Goal: Transaction & Acquisition: Purchase product/service

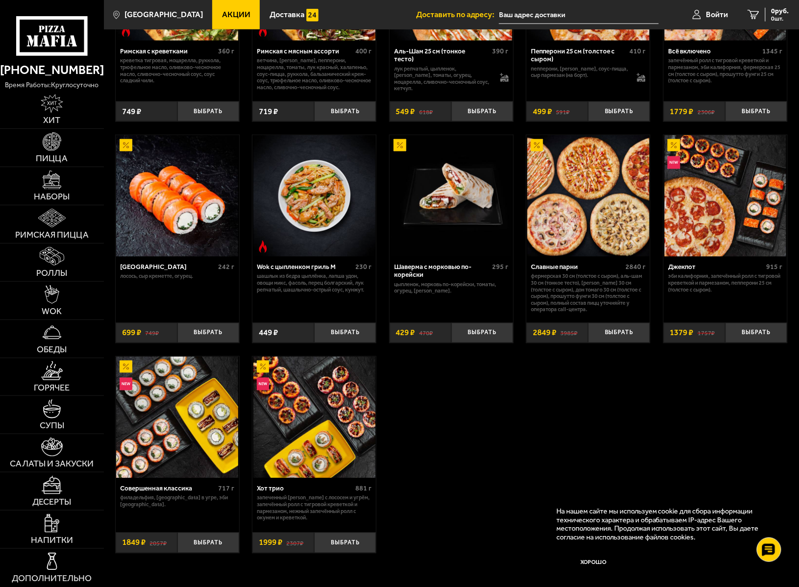
scroll to position [196, 0]
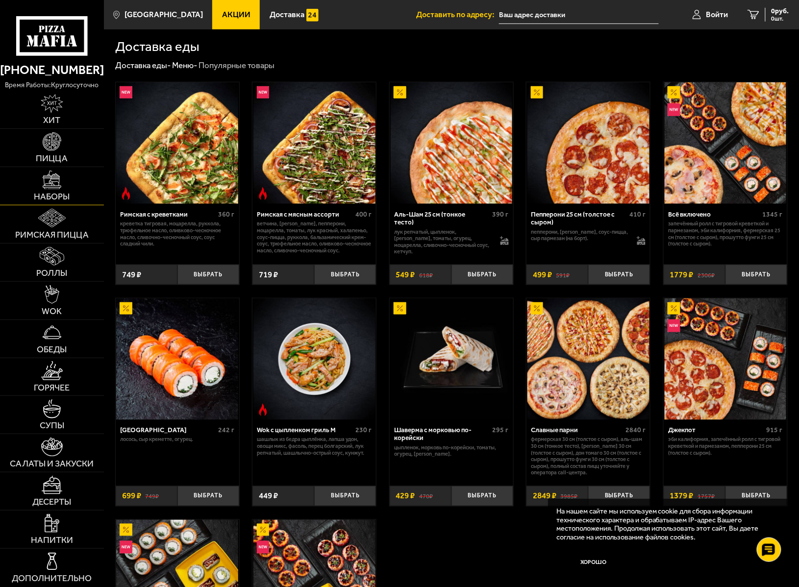
click at [37, 181] on link "Наборы" at bounding box center [52, 186] width 104 height 38
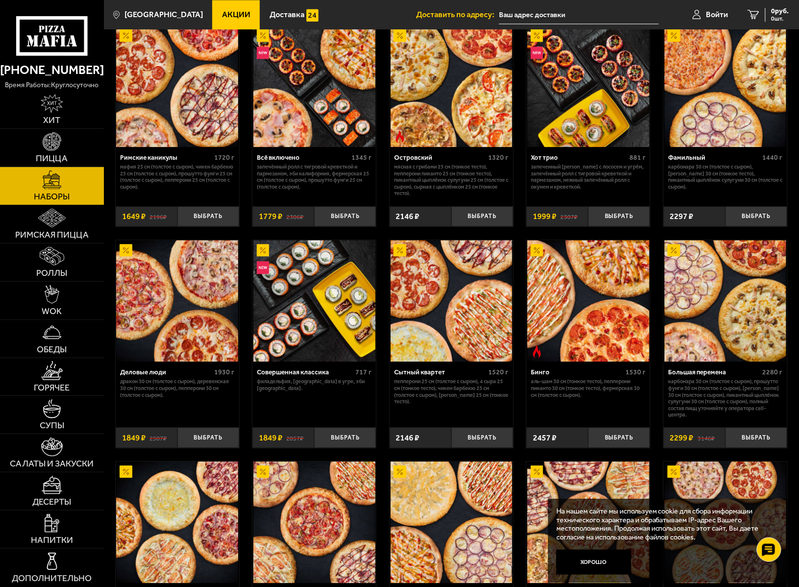
scroll to position [719, 0]
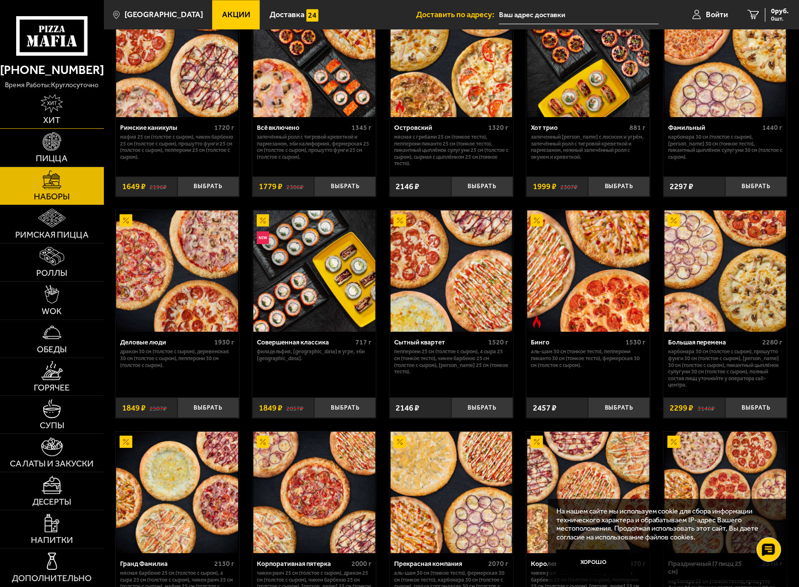
click at [48, 109] on img at bounding box center [52, 103] width 23 height 19
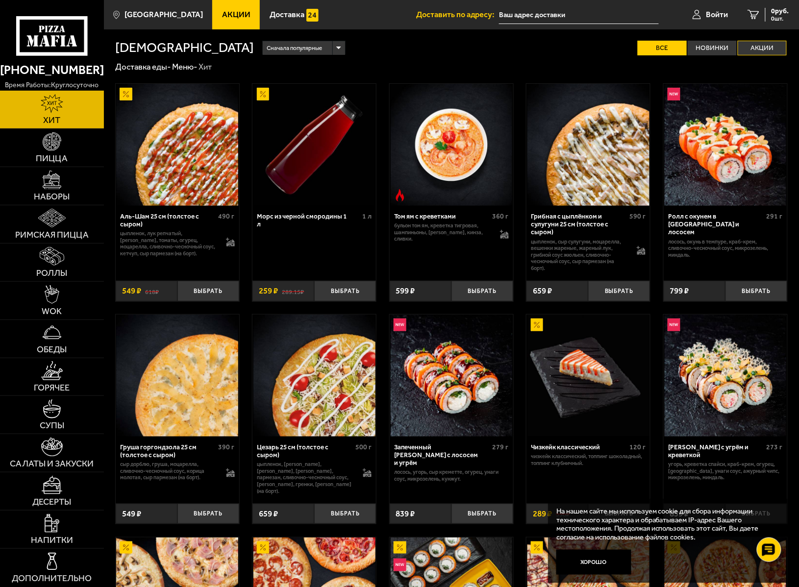
click at [750, 44] on label "Акции" at bounding box center [762, 48] width 49 height 15
click at [0, 0] on input "Акции" at bounding box center [0, 0] width 0 height 0
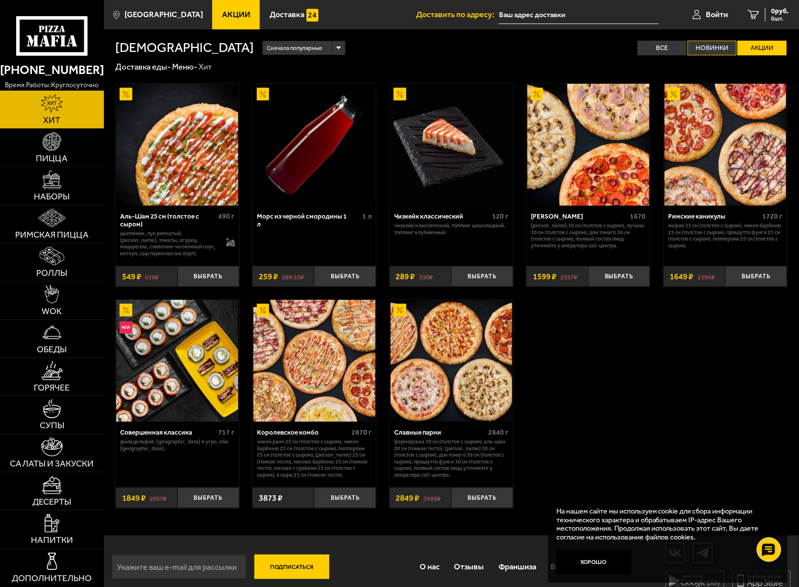
click at [720, 46] on label "Новинки" at bounding box center [712, 48] width 49 height 15
click at [0, 0] on input "Новинки" at bounding box center [0, 0] width 0 height 0
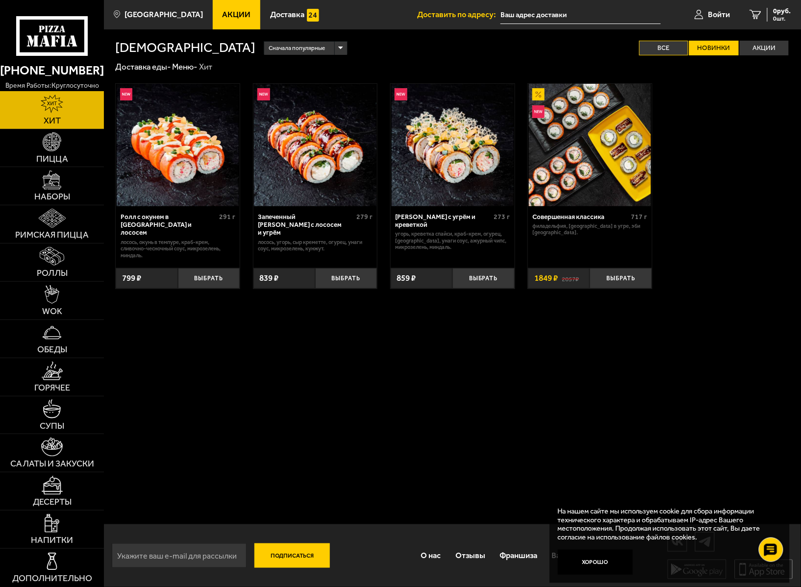
click at [671, 41] on label "Все" at bounding box center [663, 48] width 49 height 15
click at [0, 0] on input "Все" at bounding box center [0, 0] width 0 height 0
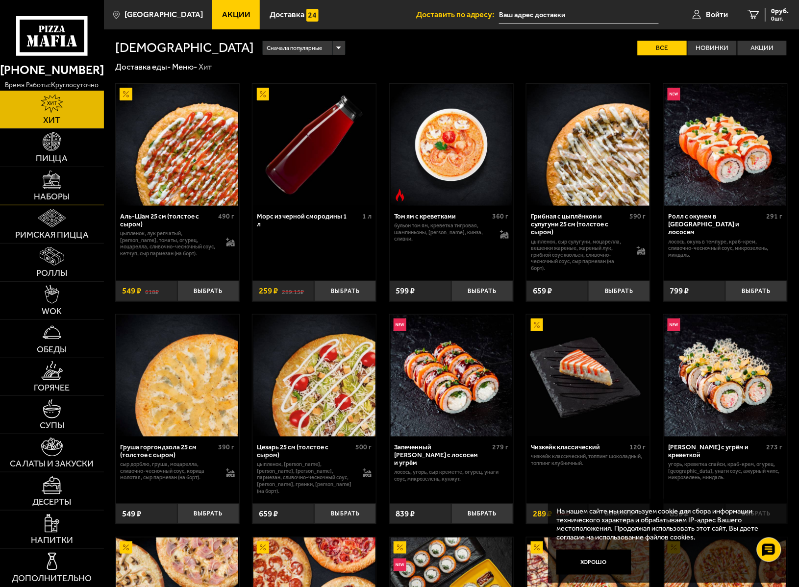
click at [43, 185] on img at bounding box center [52, 180] width 19 height 19
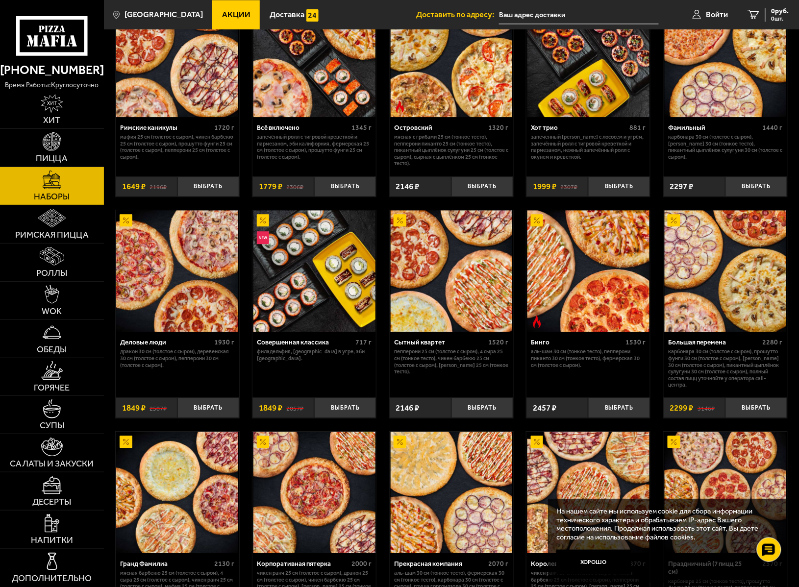
scroll to position [588, 0]
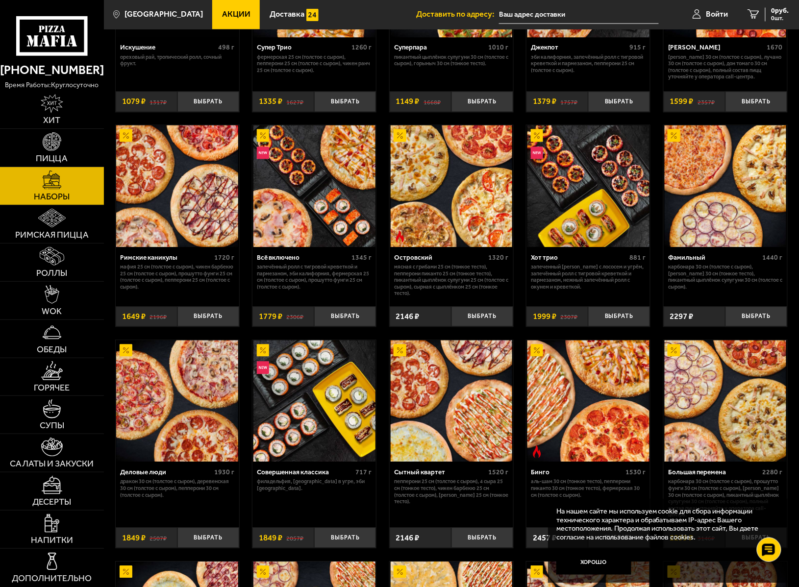
click at [338, 211] on img at bounding box center [314, 187] width 122 height 122
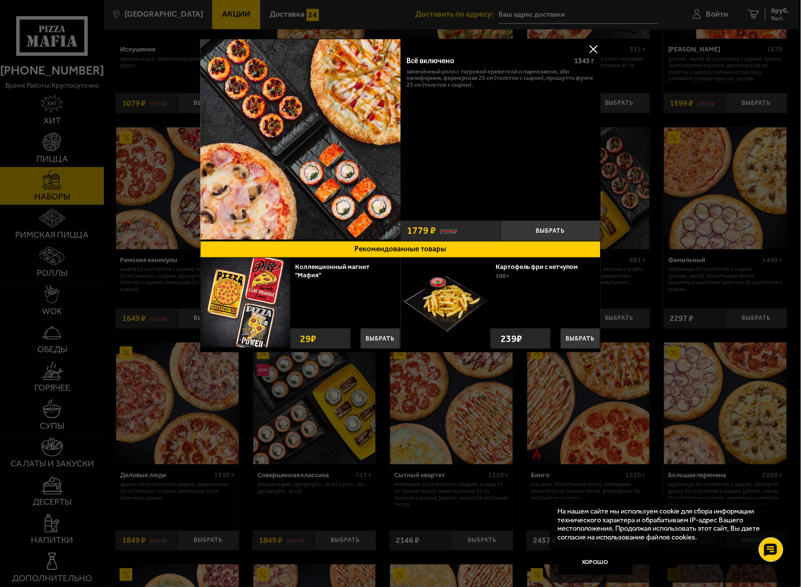
click at [593, 48] on button at bounding box center [593, 49] width 15 height 15
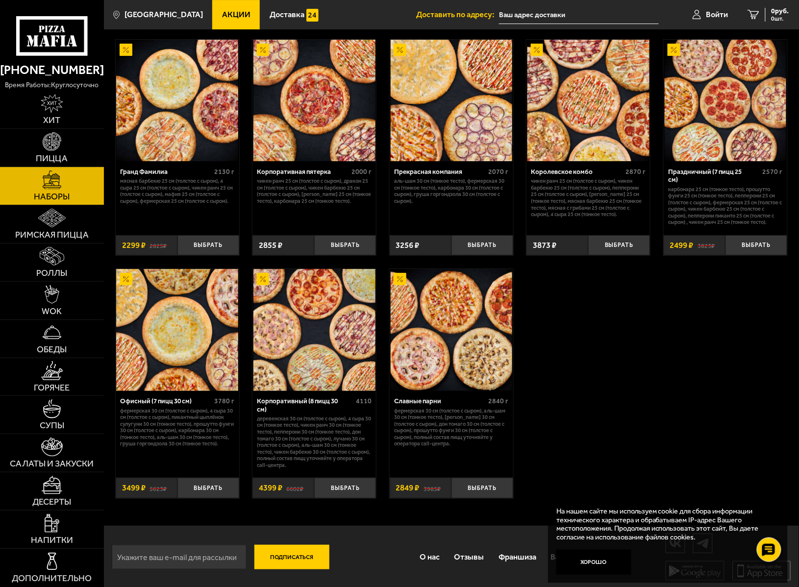
scroll to position [915, 0]
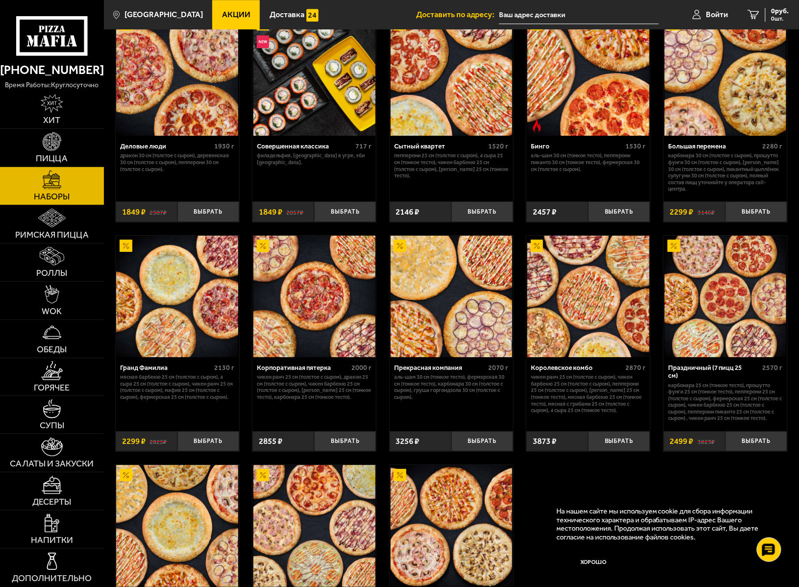
click at [152, 315] on img at bounding box center [177, 297] width 122 height 122
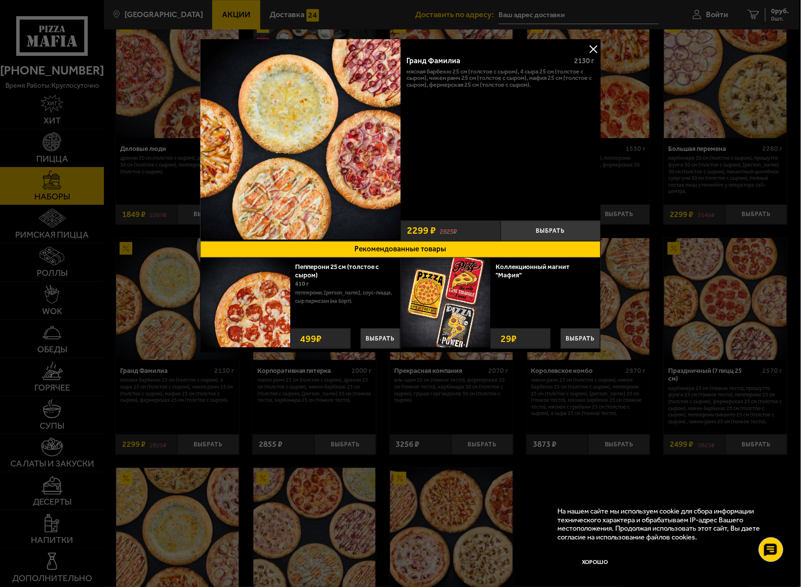
click at [591, 45] on button at bounding box center [593, 49] width 15 height 15
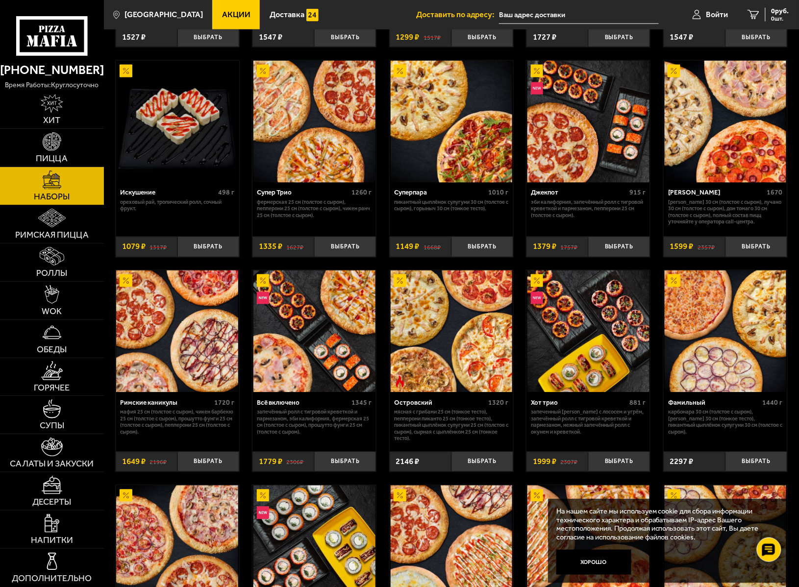
scroll to position [327, 0]
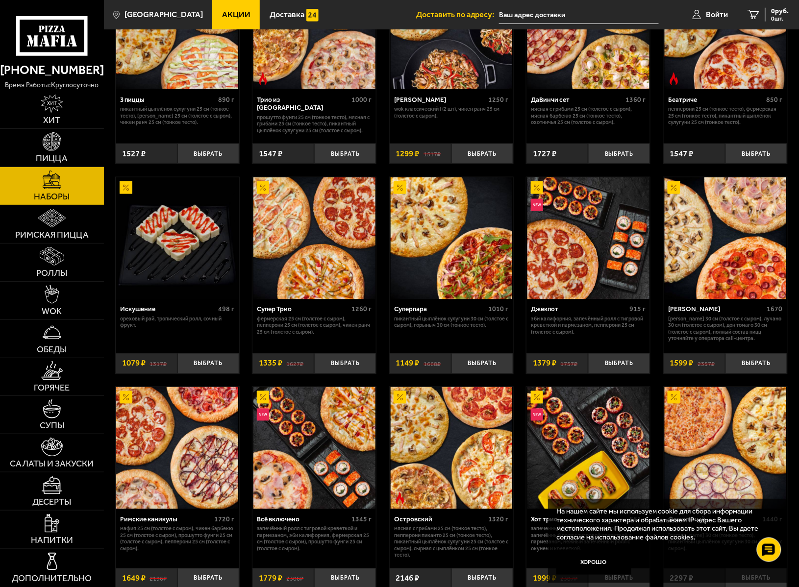
click at [605, 261] on img at bounding box center [589, 238] width 122 height 122
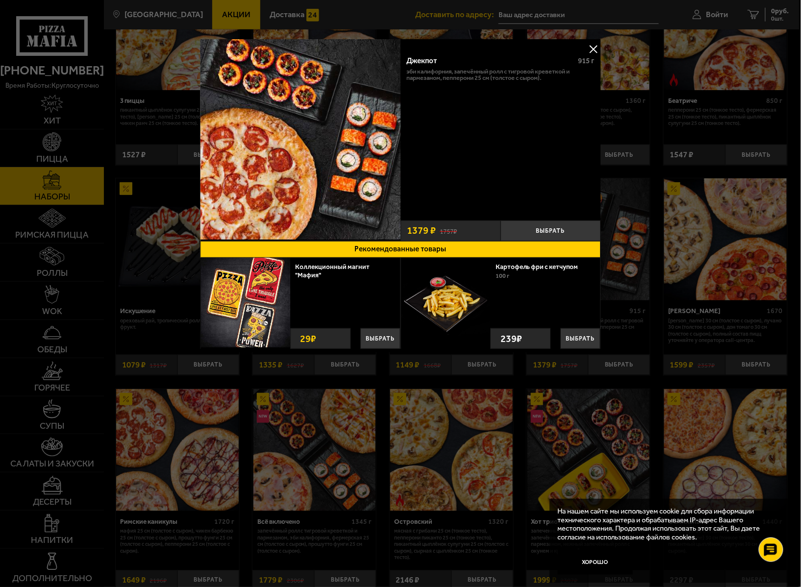
click at [592, 48] on button at bounding box center [593, 49] width 15 height 15
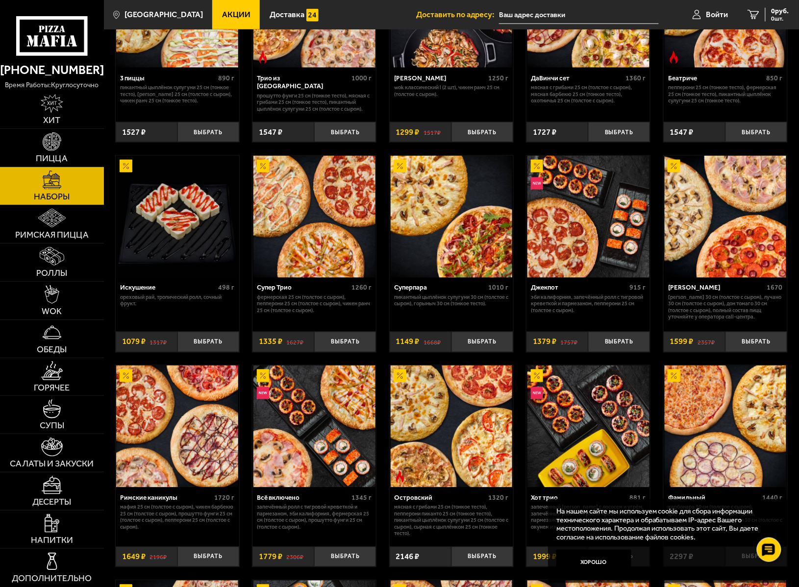
scroll to position [392, 0]
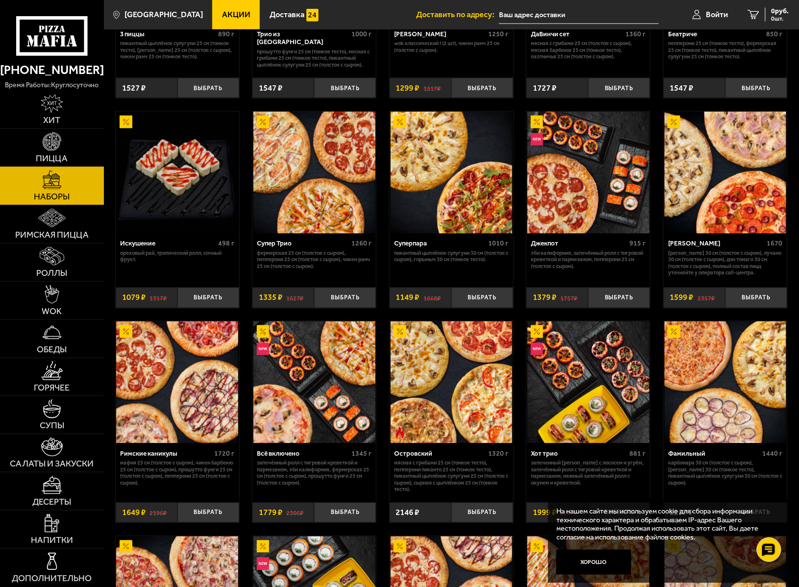
click at [51, 146] on img at bounding box center [52, 141] width 19 height 19
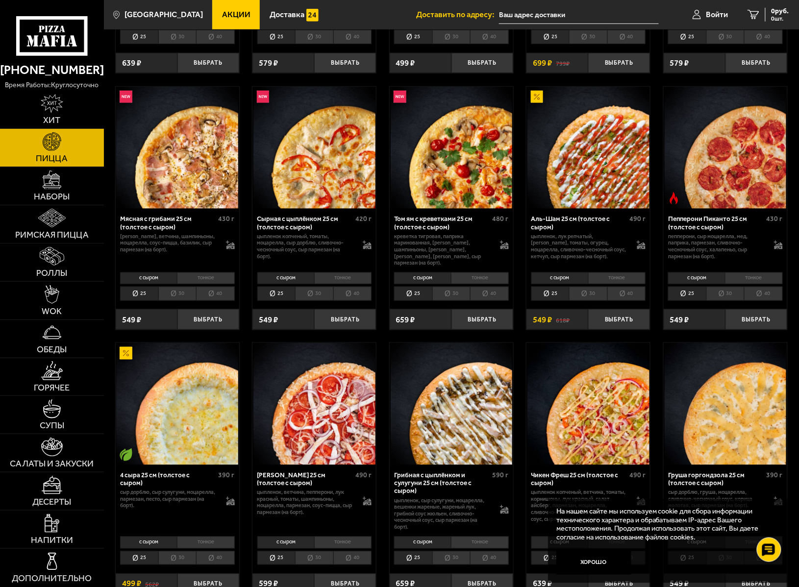
scroll to position [261, 0]
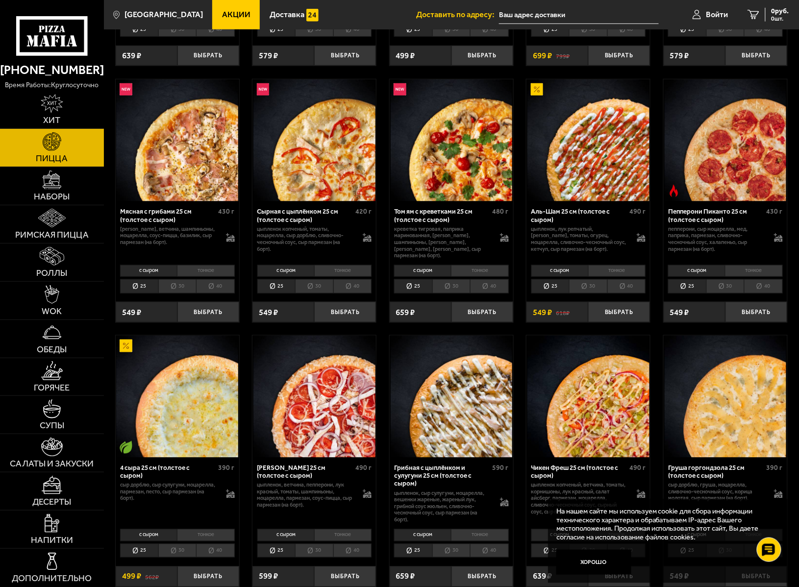
click at [612, 273] on li "тонкое" at bounding box center [616, 271] width 57 height 12
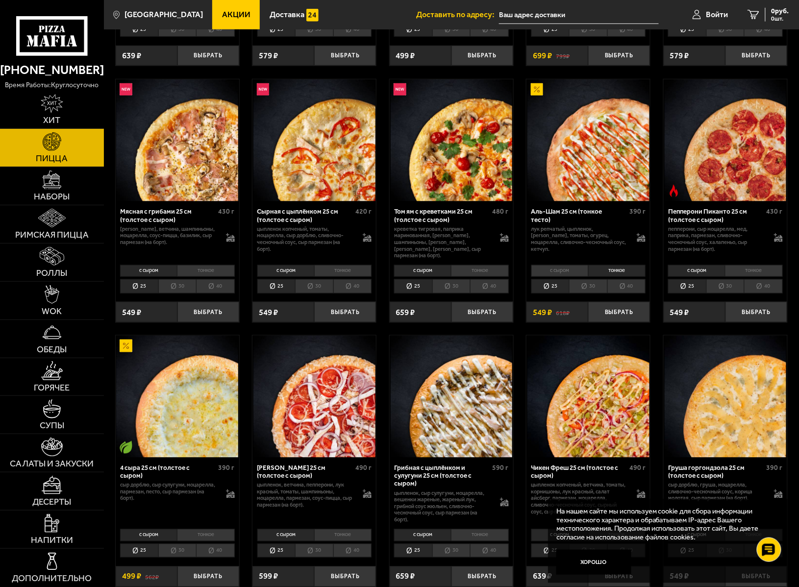
click at [594, 291] on li "30" at bounding box center [588, 286] width 38 height 14
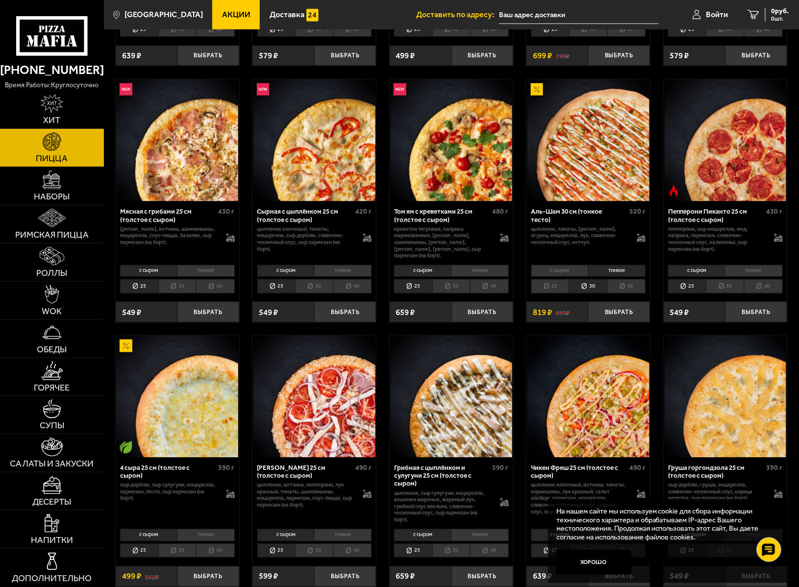
click at [560, 275] on li "с сыром" at bounding box center [559, 271] width 57 height 12
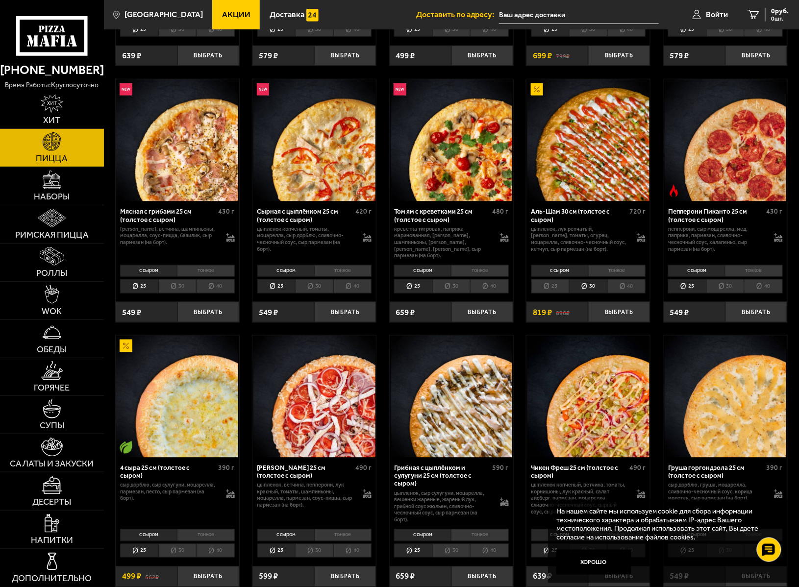
click at [610, 277] on li "тонкое" at bounding box center [616, 271] width 57 height 12
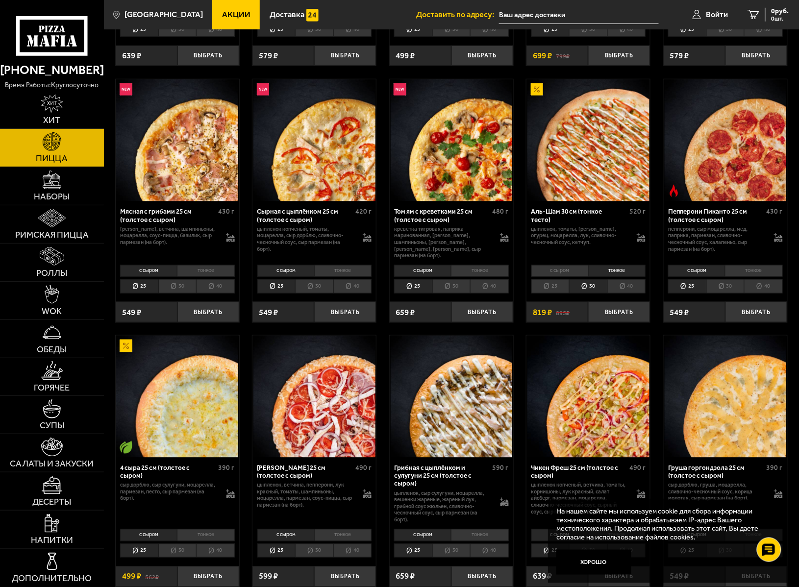
click at [564, 273] on li "с сыром" at bounding box center [559, 271] width 57 height 12
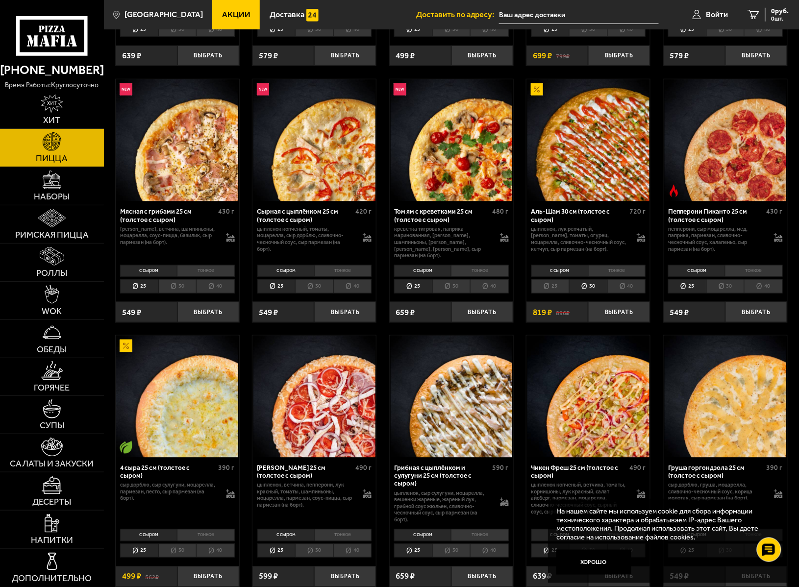
click at [610, 275] on li "тонкое" at bounding box center [616, 271] width 57 height 12
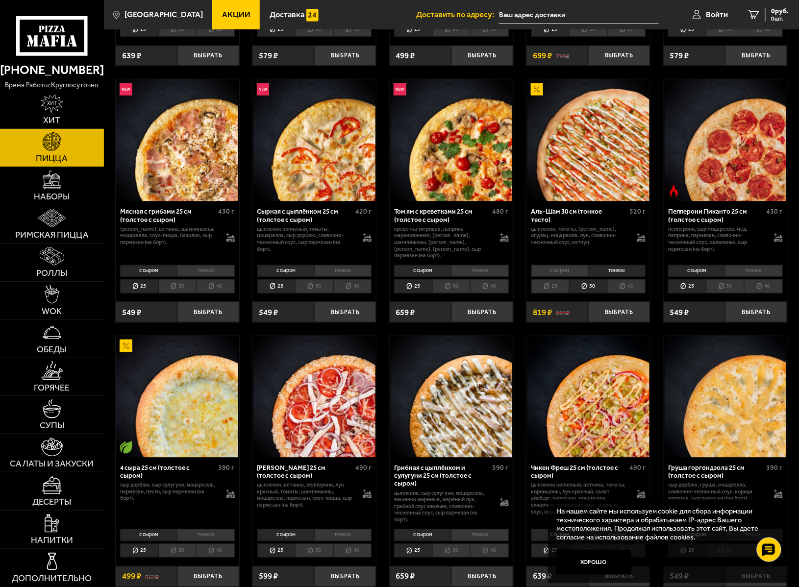
click at [556, 290] on li "25" at bounding box center [550, 286] width 38 height 14
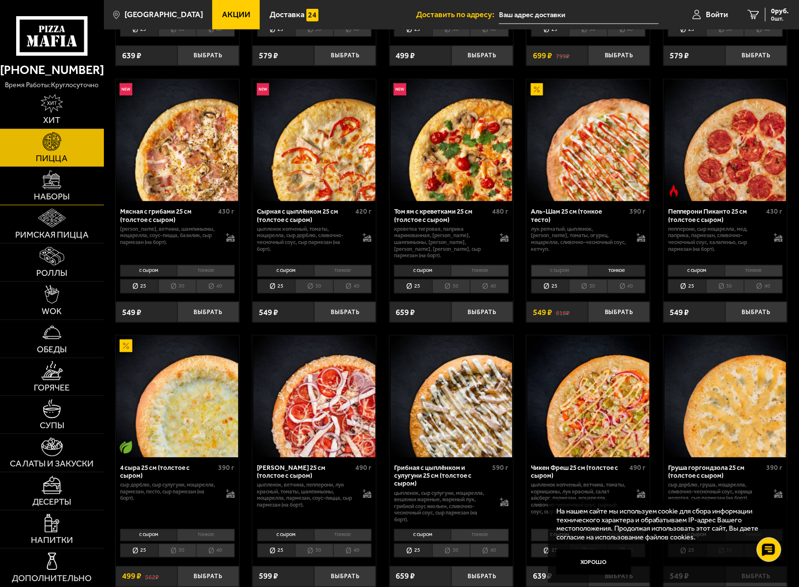
click at [60, 191] on link "Наборы" at bounding box center [52, 186] width 104 height 38
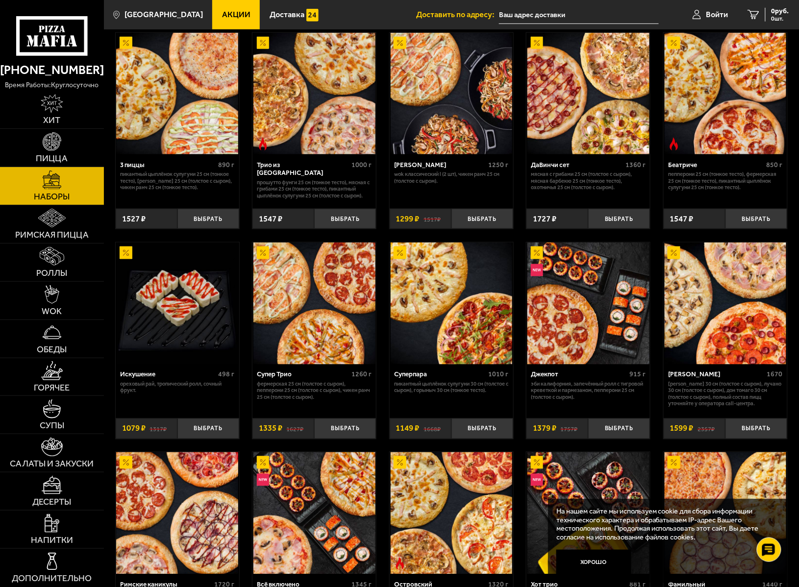
scroll to position [457, 0]
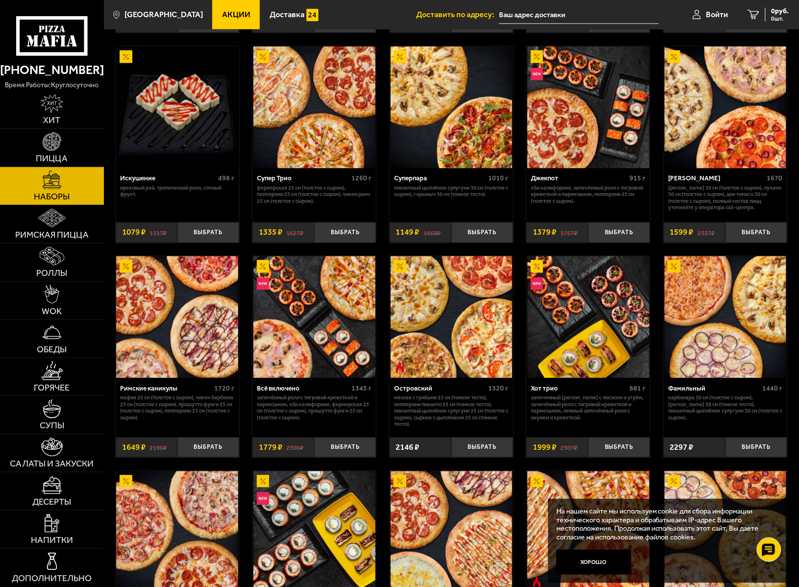
click at [270, 320] on img at bounding box center [314, 317] width 122 height 122
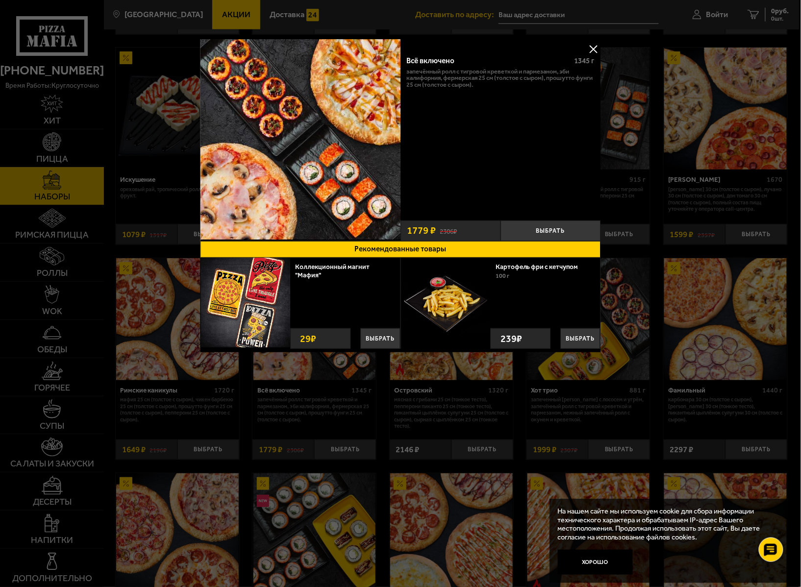
click at [589, 46] on button at bounding box center [593, 49] width 15 height 15
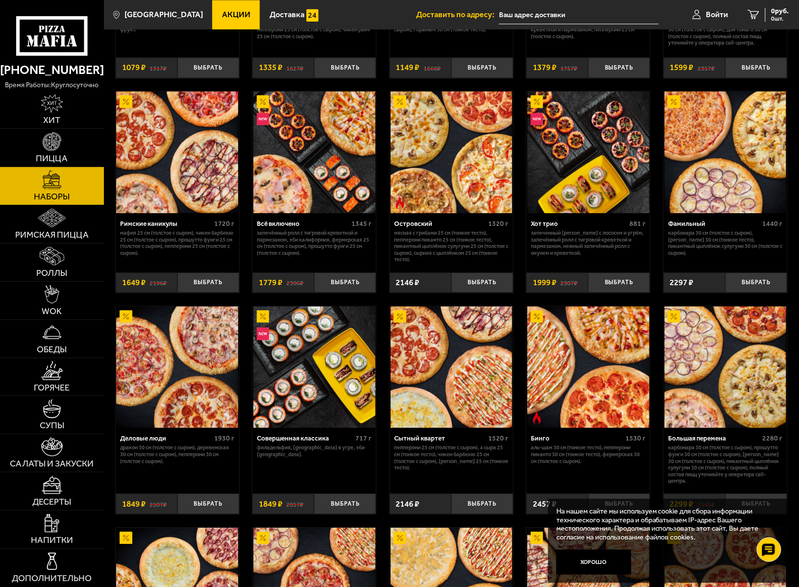
scroll to position [588, 0]
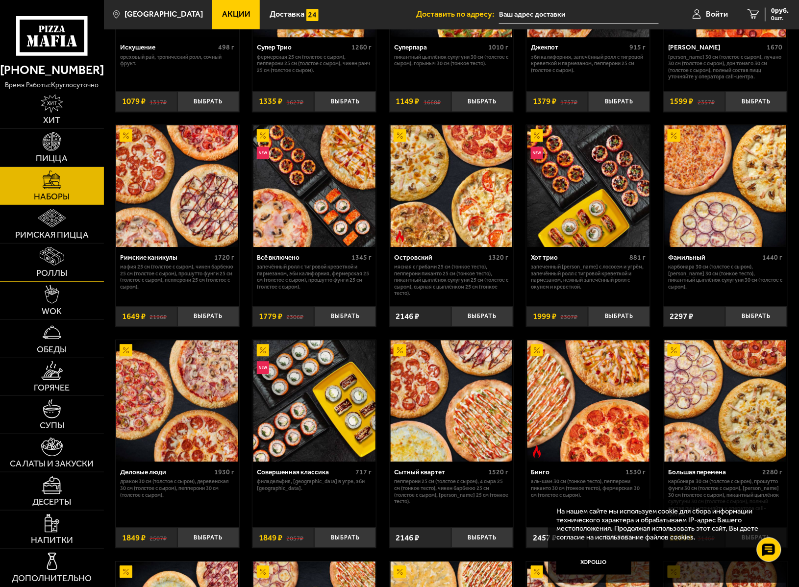
click at [53, 277] on span "Роллы" at bounding box center [51, 273] width 31 height 9
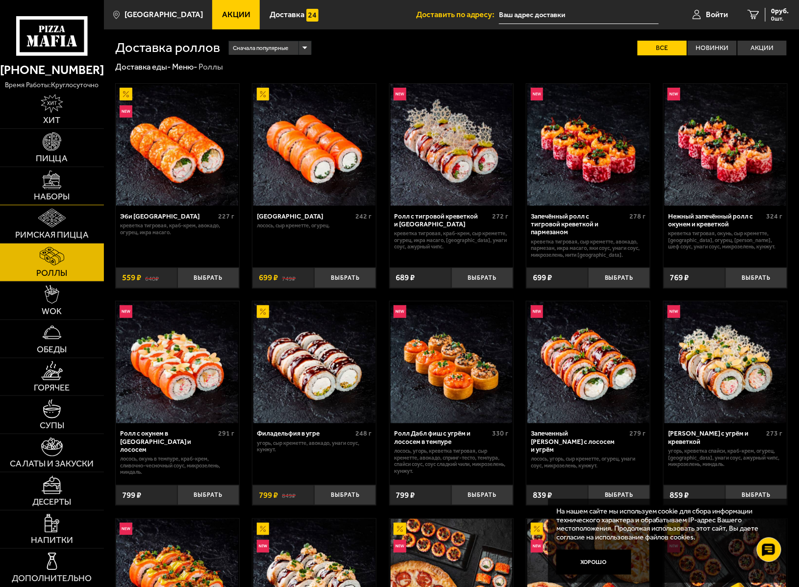
click at [49, 187] on img at bounding box center [52, 180] width 19 height 19
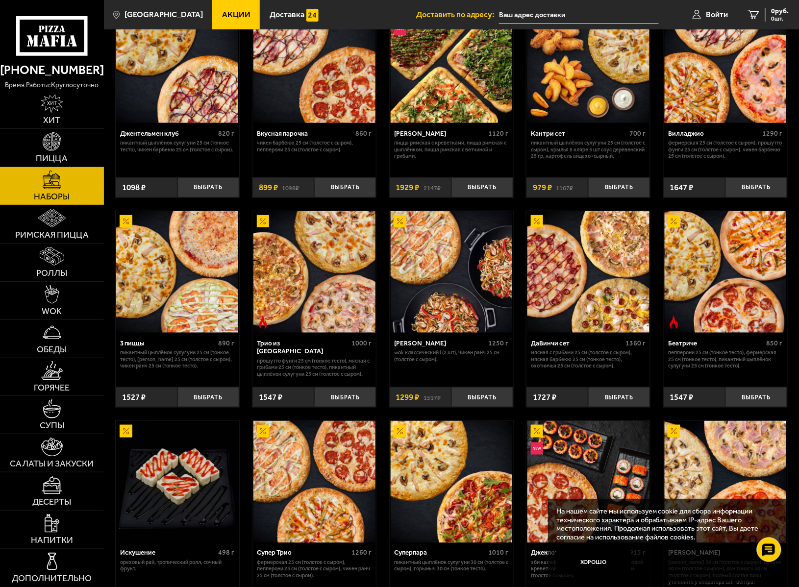
scroll to position [196, 0]
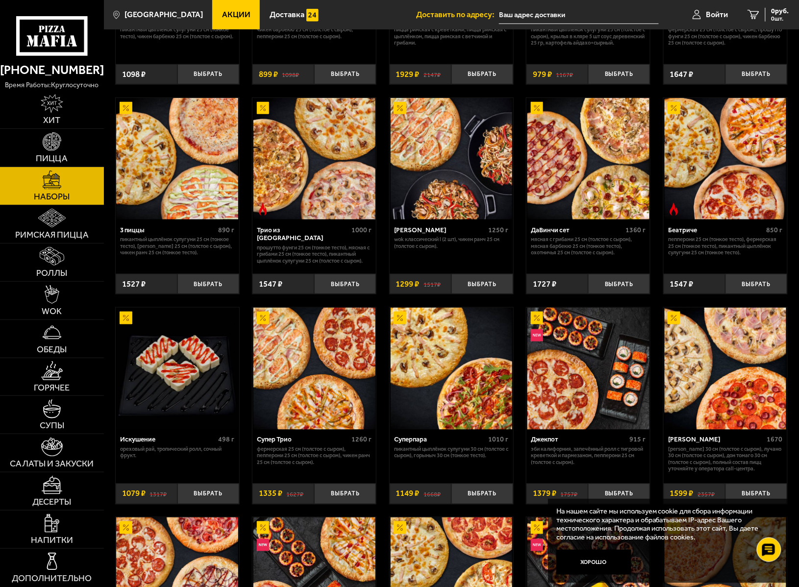
click at [452, 385] on img at bounding box center [452, 369] width 122 height 122
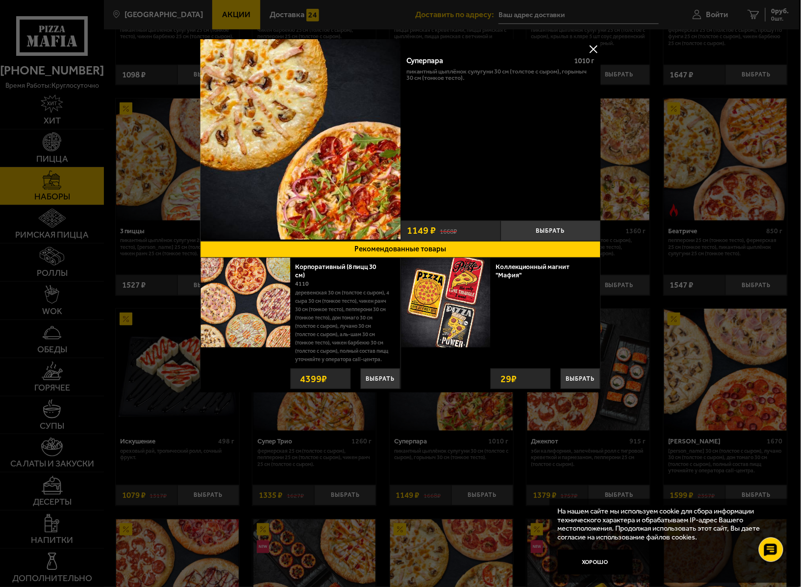
click at [593, 48] on button at bounding box center [593, 49] width 15 height 15
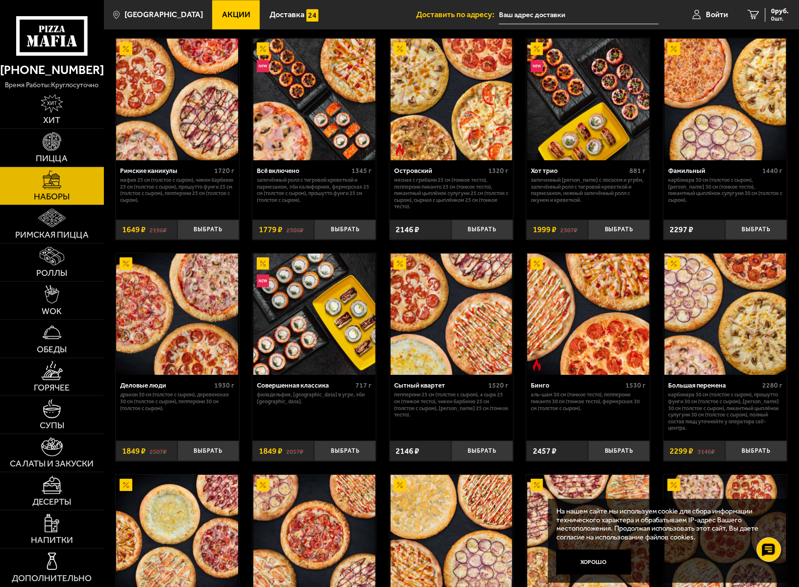
scroll to position [523, 0]
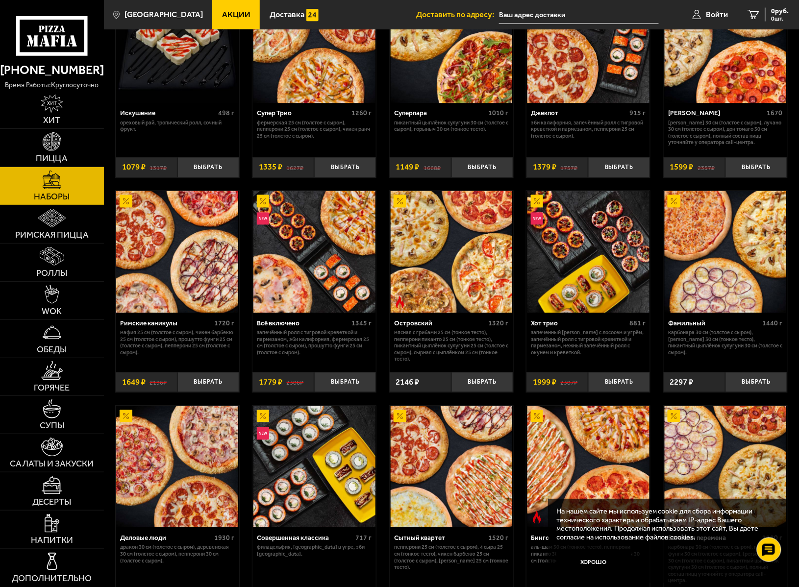
click at [309, 260] on img at bounding box center [314, 252] width 122 height 122
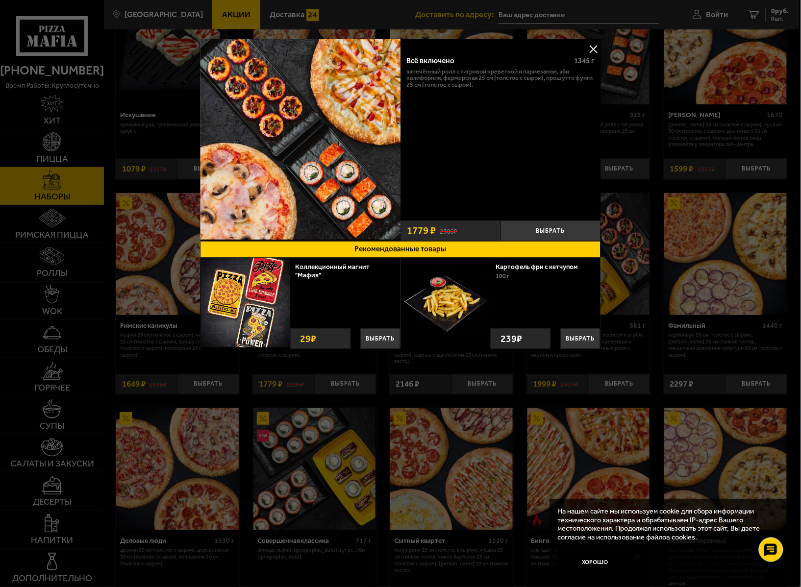
click at [593, 51] on button at bounding box center [593, 49] width 15 height 15
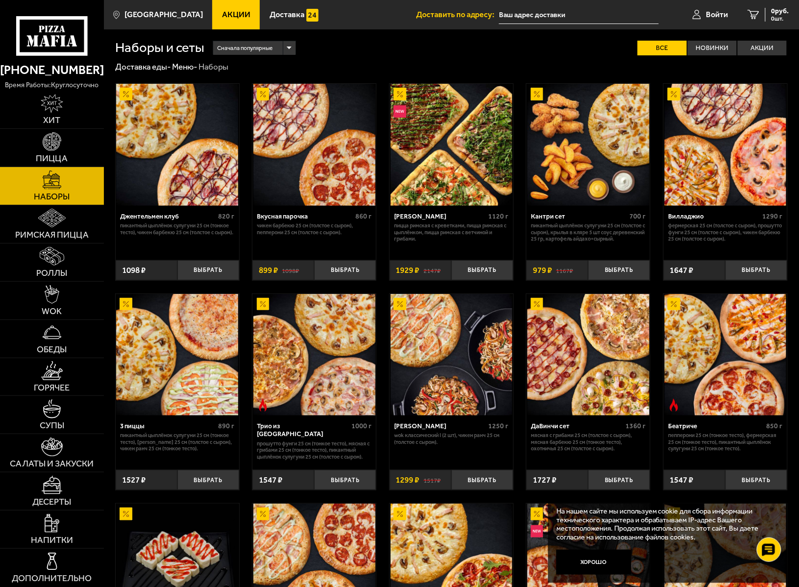
click at [454, 154] on img at bounding box center [452, 145] width 122 height 122
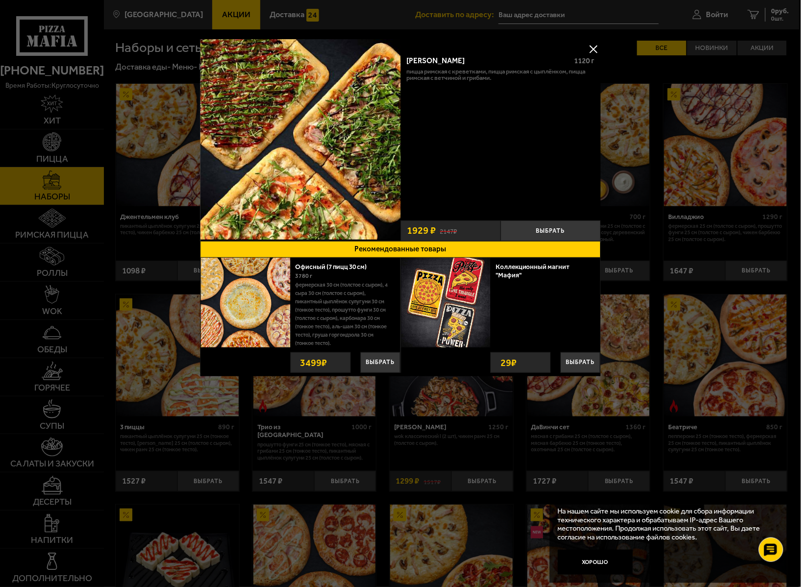
click at [592, 49] on button at bounding box center [593, 49] width 15 height 15
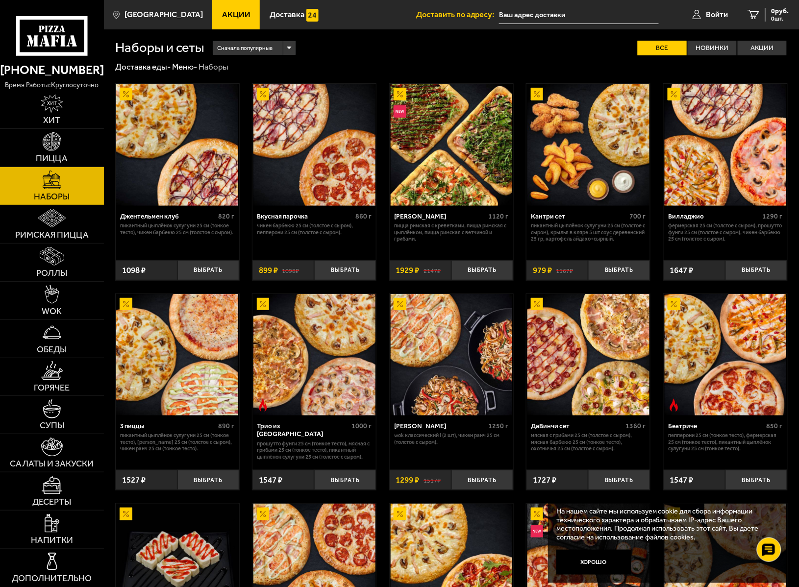
click at [431, 176] on img at bounding box center [452, 145] width 122 height 122
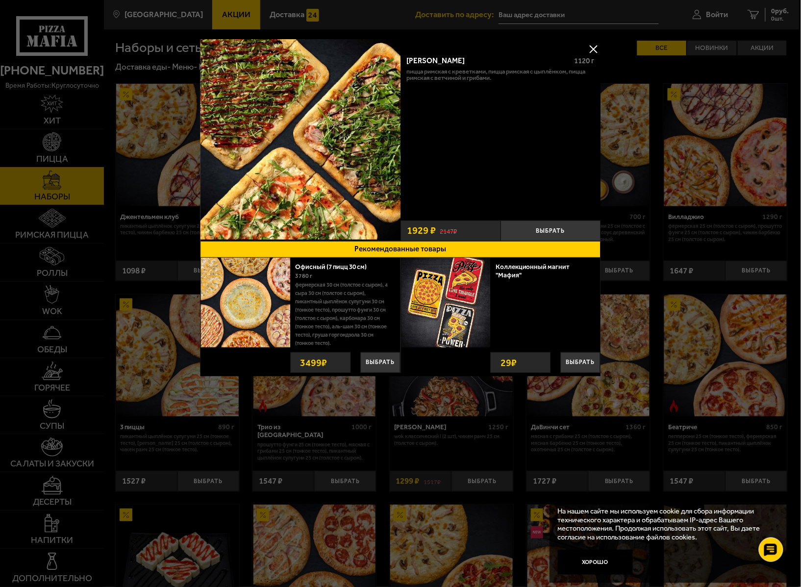
click at [420, 69] on p "Пицца Римская с креветками, Пицца Римская с цыплёнком, Пицца Римская с ветчиной…" at bounding box center [501, 74] width 188 height 13
click at [316, 132] on img at bounding box center [301, 139] width 201 height 201
click at [592, 40] on div "Мама Миа 1120 г Пицца Римская с креветками, Пицца Римская с цыплёнком, Пицца Ри…" at bounding box center [501, 140] width 201 height 202
click at [592, 51] on button at bounding box center [593, 49] width 15 height 15
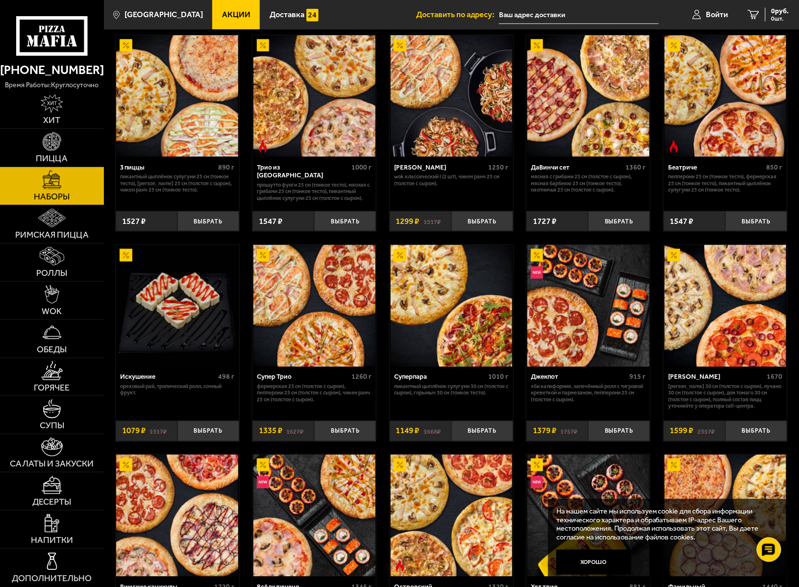
scroll to position [261, 0]
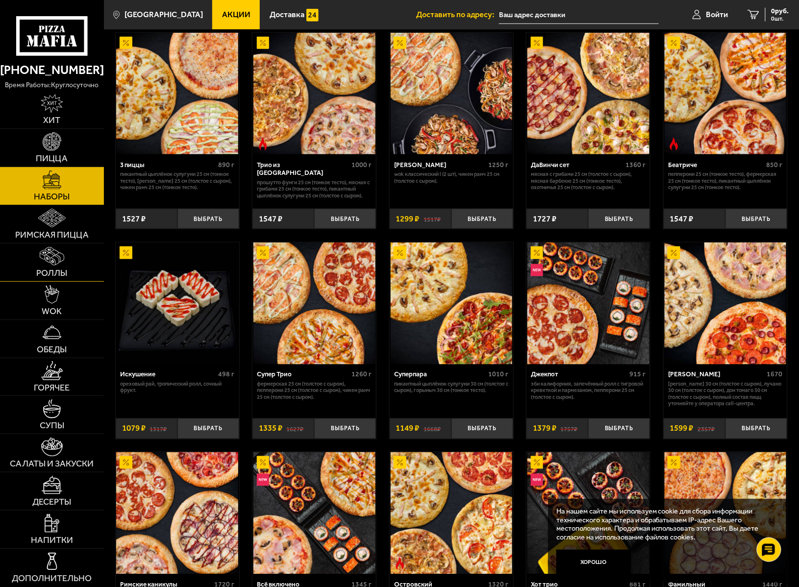
click at [50, 271] on span "Роллы" at bounding box center [51, 273] width 31 height 9
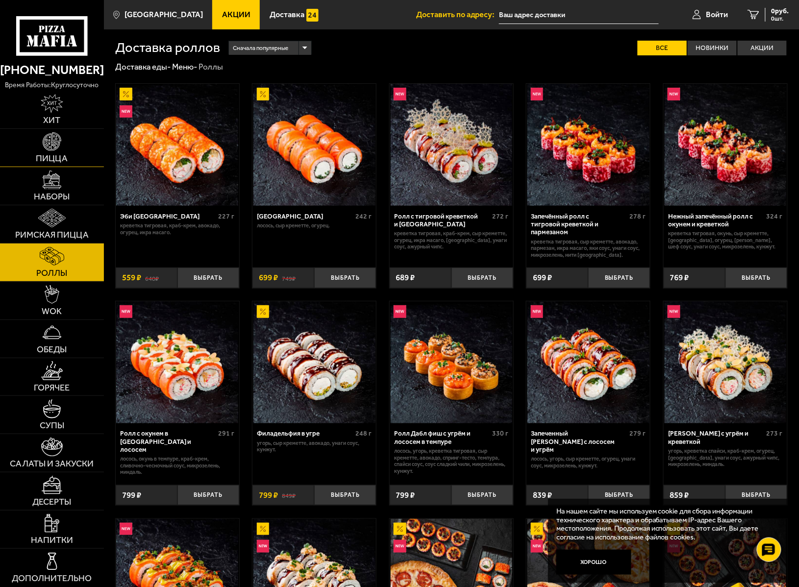
click at [45, 157] on span "Пицца" at bounding box center [52, 158] width 32 height 9
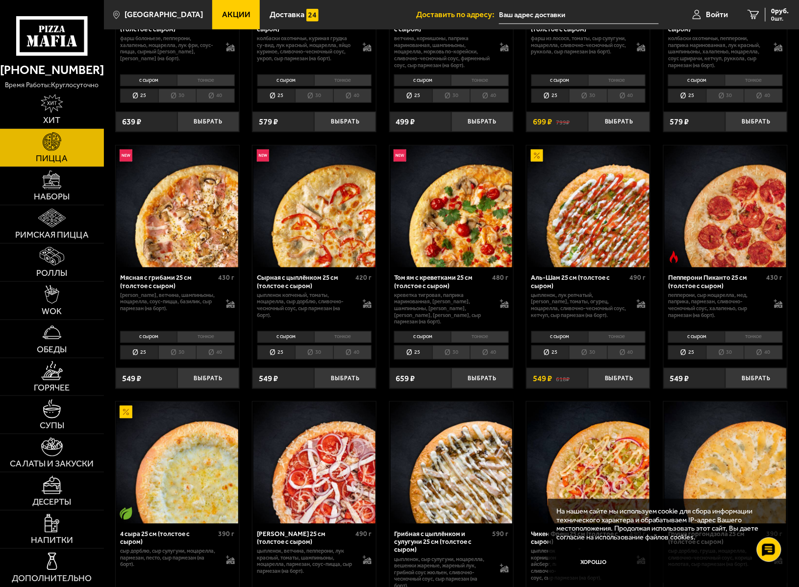
scroll to position [196, 0]
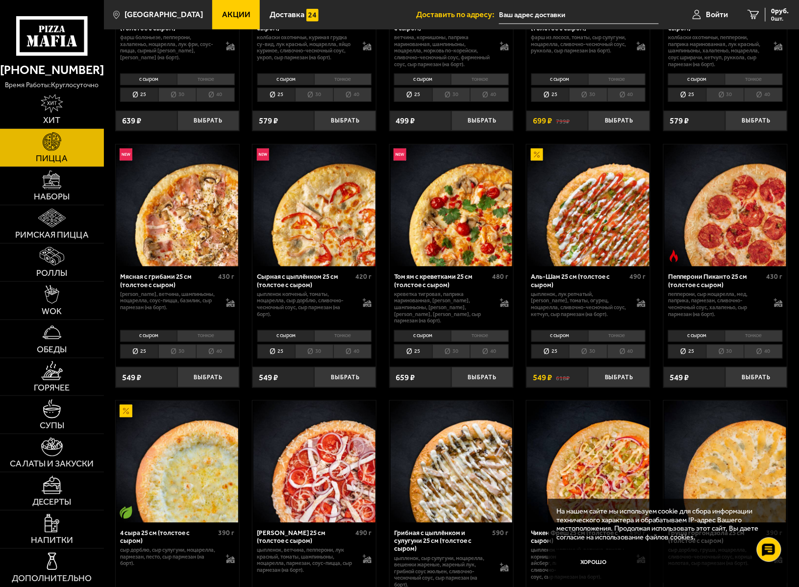
click at [591, 353] on li "30" at bounding box center [588, 352] width 38 height 14
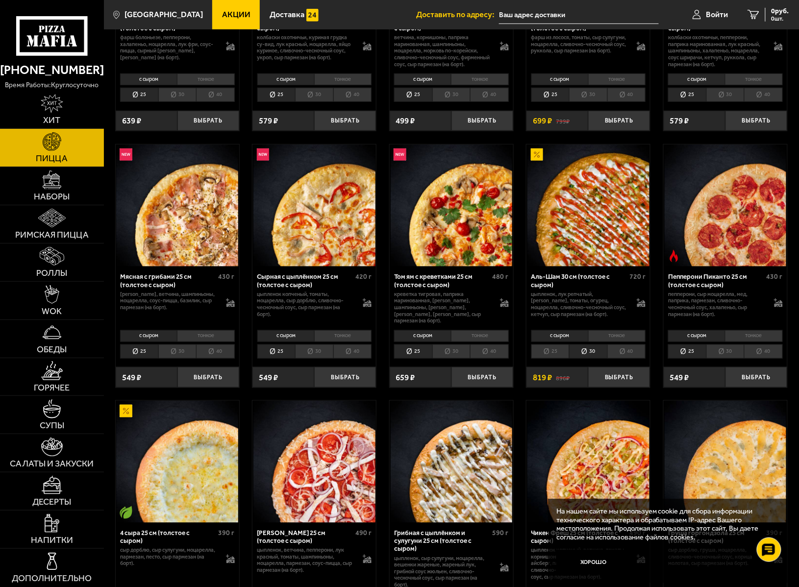
click at [621, 355] on li "40" at bounding box center [626, 352] width 38 height 14
click at [51, 269] on span "Роллы" at bounding box center [51, 273] width 31 height 9
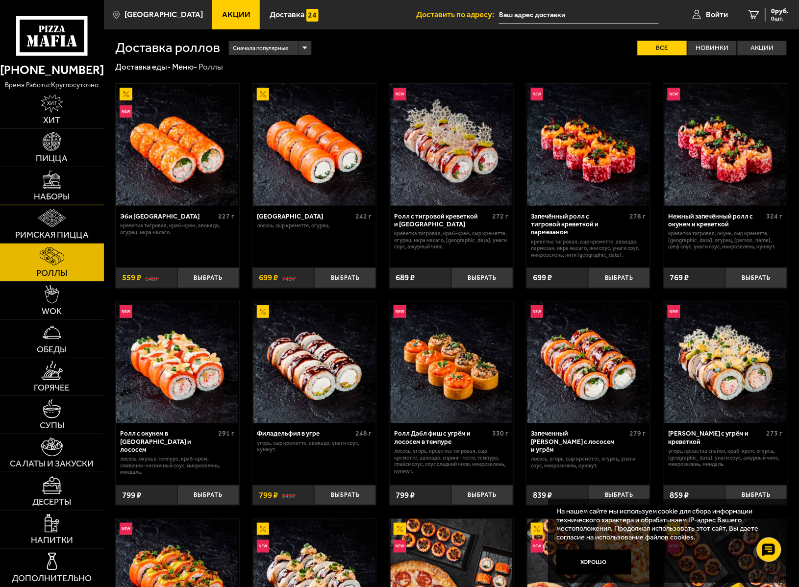
click at [51, 181] on img at bounding box center [52, 180] width 19 height 19
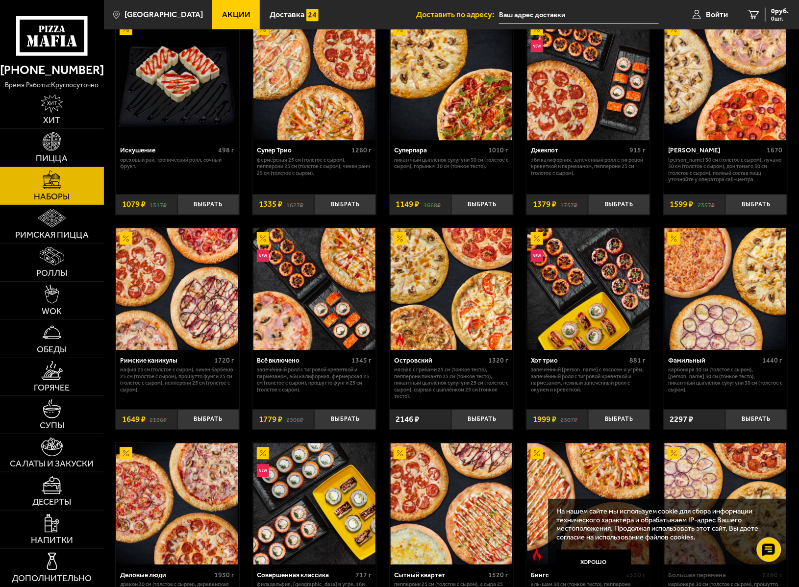
scroll to position [457, 0]
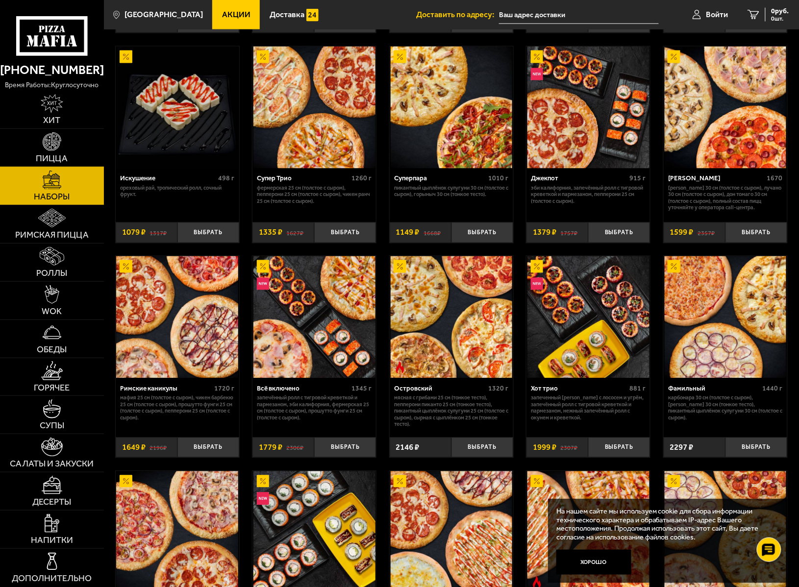
click at [46, 148] on img at bounding box center [52, 141] width 19 height 19
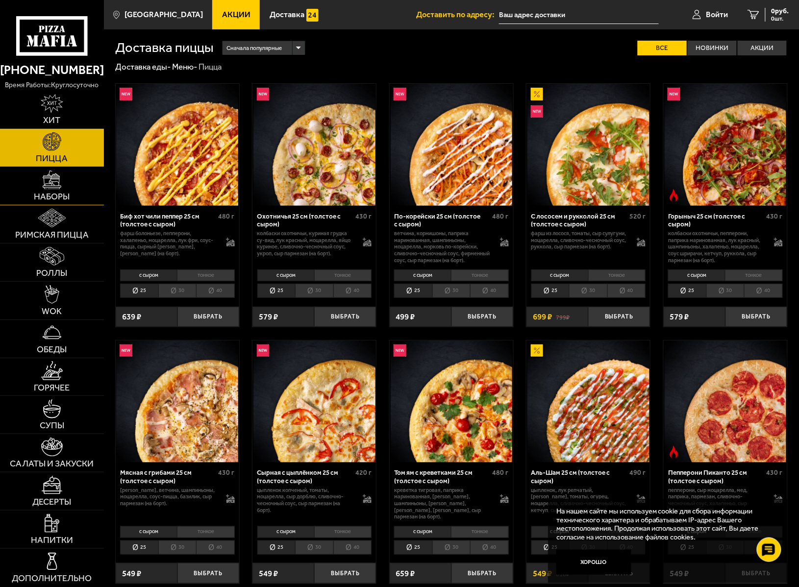
click at [52, 193] on span "Наборы" at bounding box center [52, 197] width 36 height 9
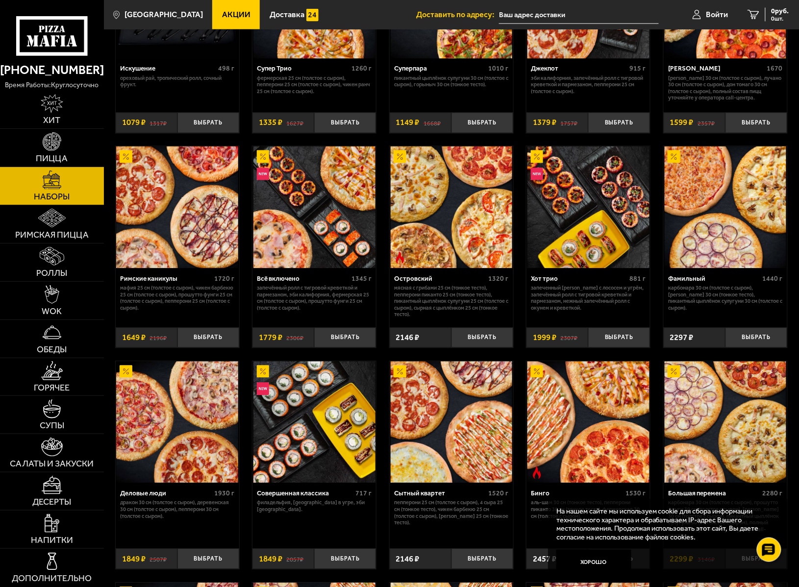
scroll to position [392, 0]
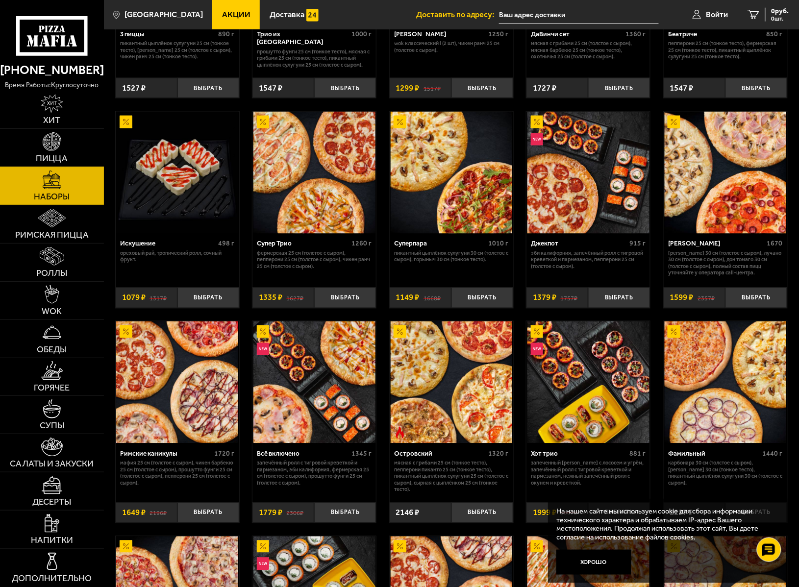
click at [54, 152] on link "Пицца" at bounding box center [52, 148] width 104 height 38
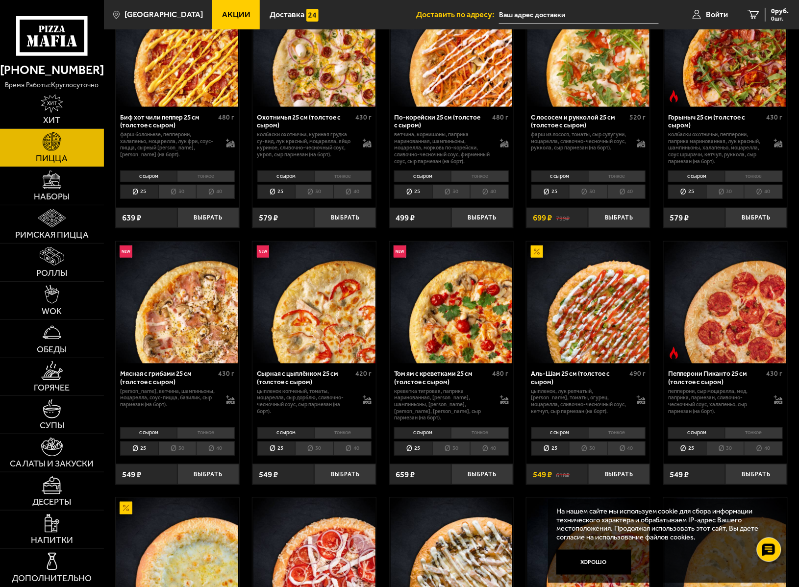
scroll to position [130, 0]
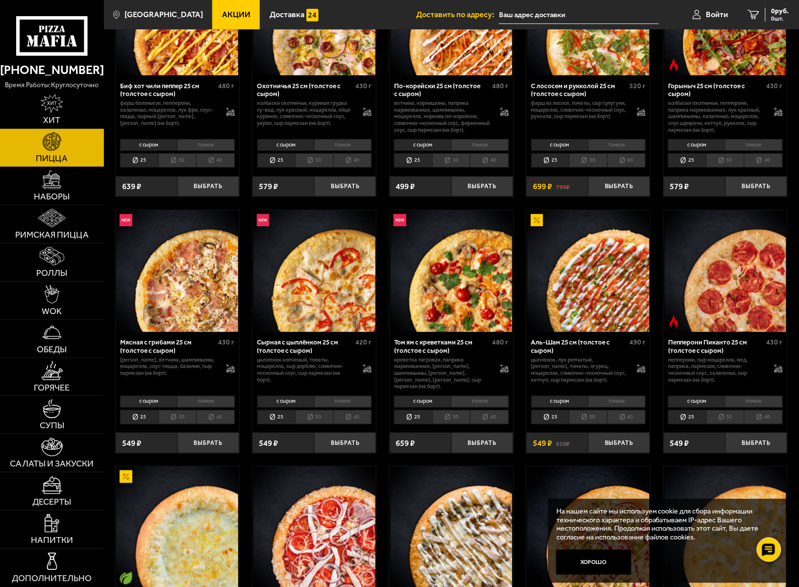
click at [590, 418] on li "30" at bounding box center [588, 417] width 38 height 14
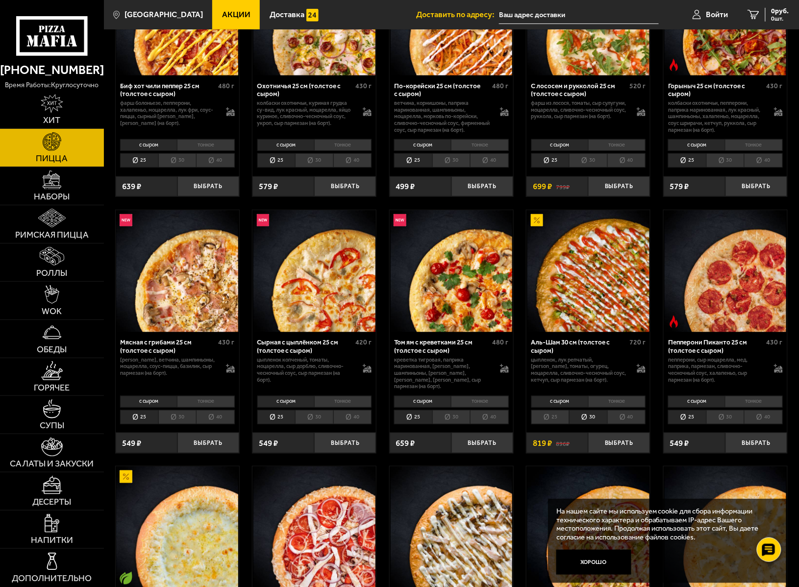
click at [626, 417] on li "40" at bounding box center [626, 417] width 38 height 14
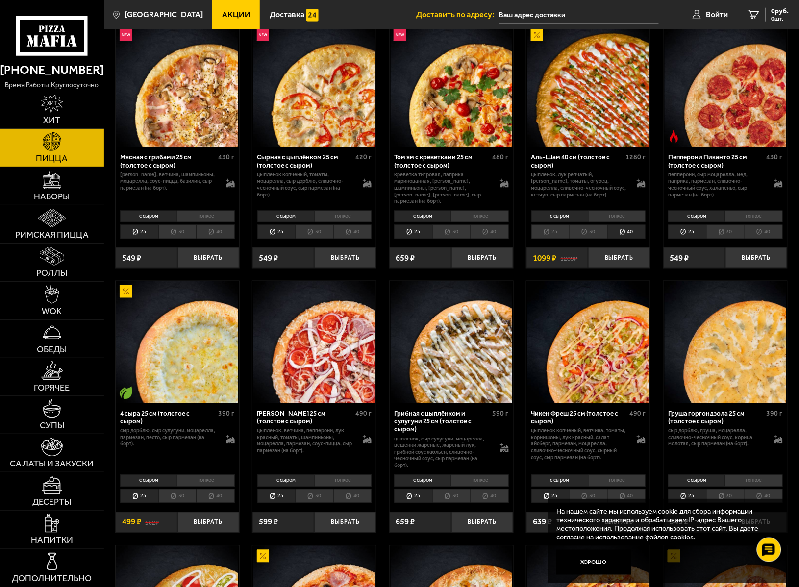
scroll to position [196, 0]
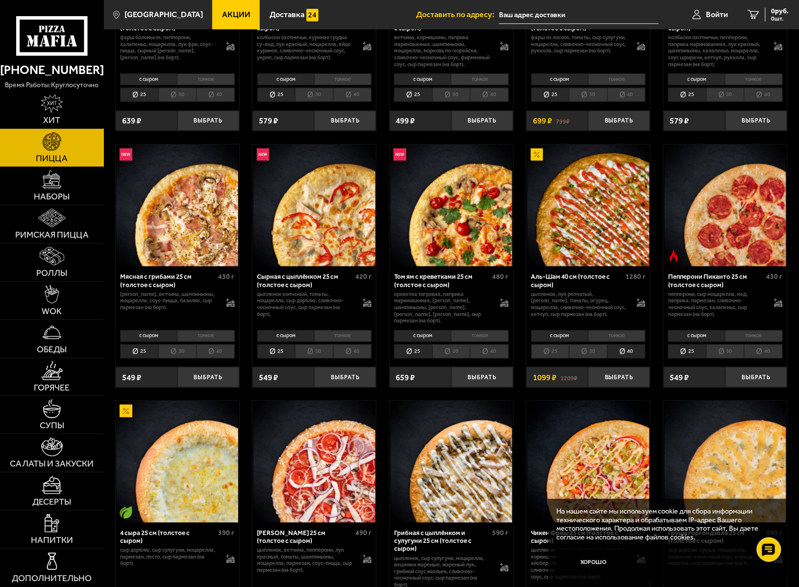
click at [583, 354] on li "30" at bounding box center [588, 352] width 38 height 14
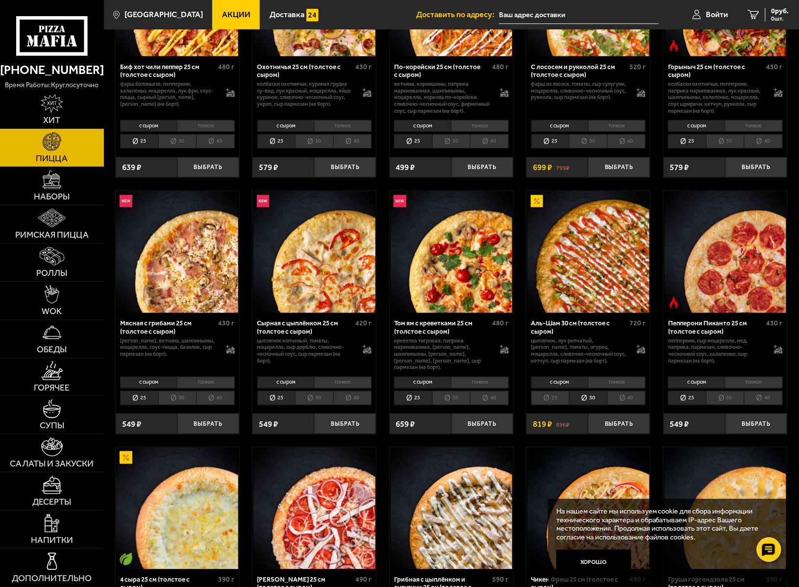
scroll to position [130, 0]
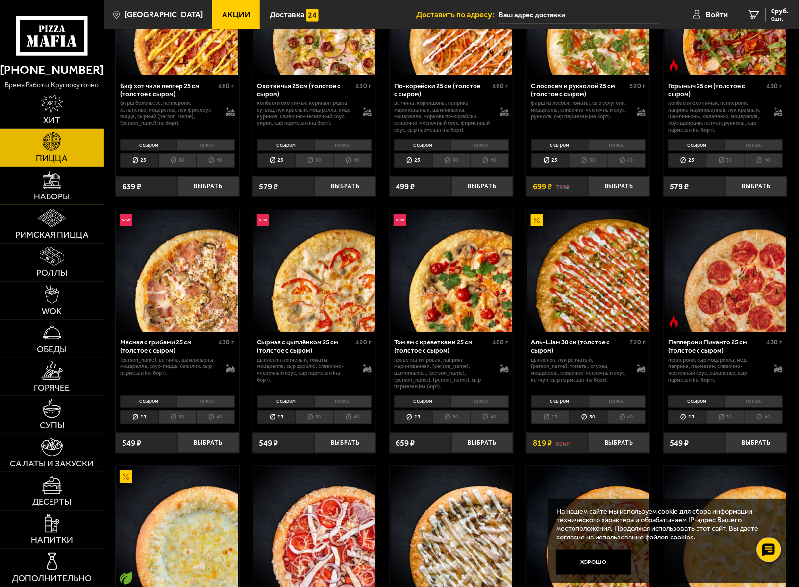
click at [50, 191] on link "Наборы" at bounding box center [52, 186] width 104 height 38
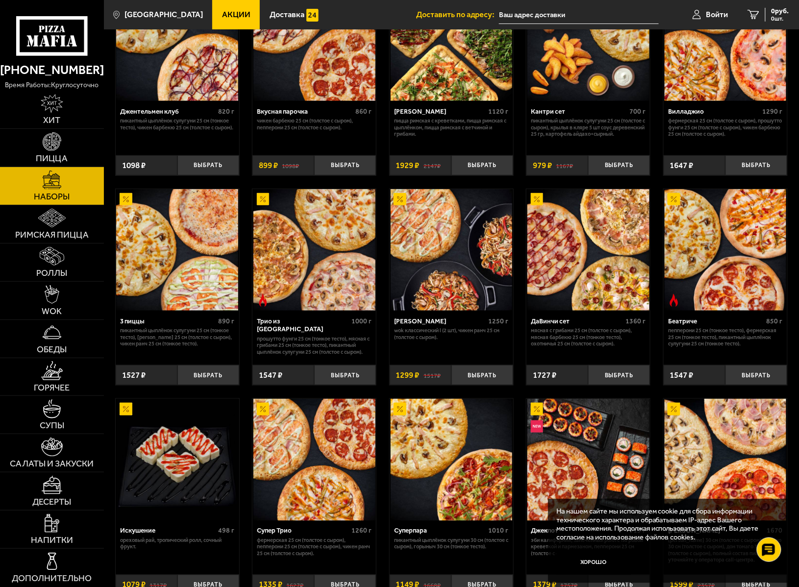
scroll to position [261, 0]
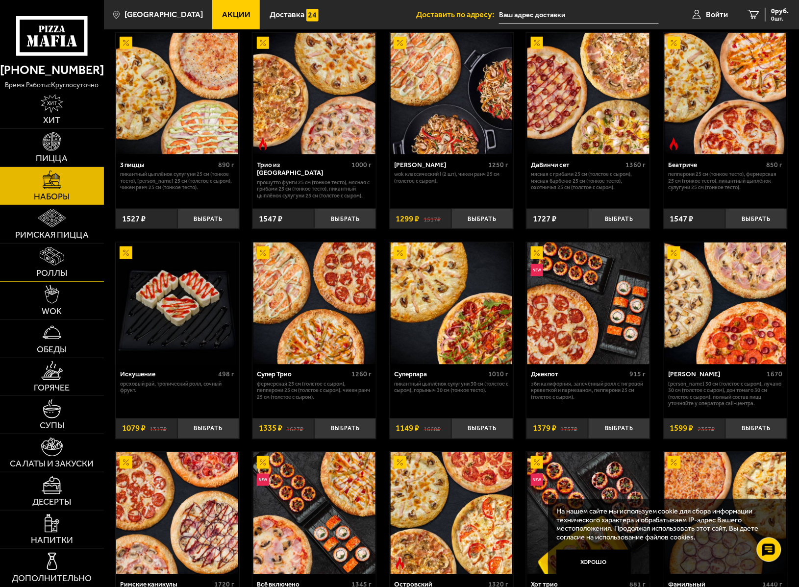
click at [57, 263] on img at bounding box center [52, 256] width 25 height 19
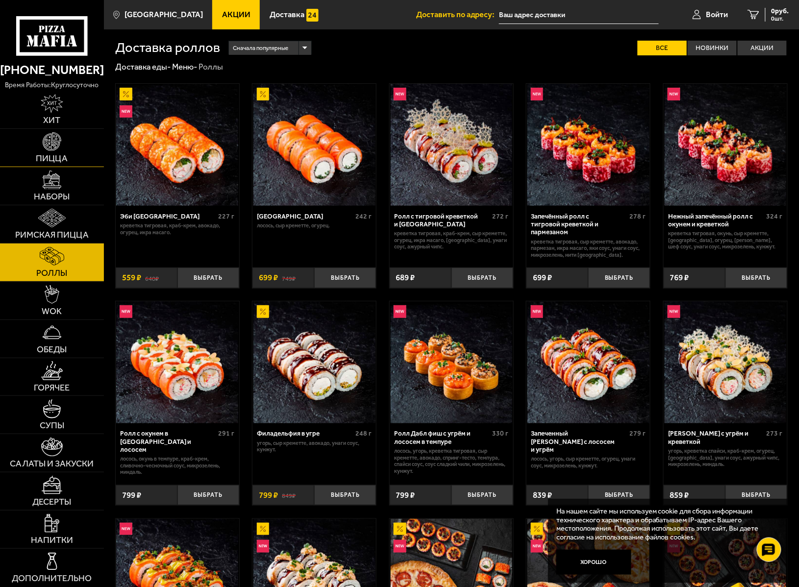
click at [50, 145] on img at bounding box center [52, 141] width 19 height 19
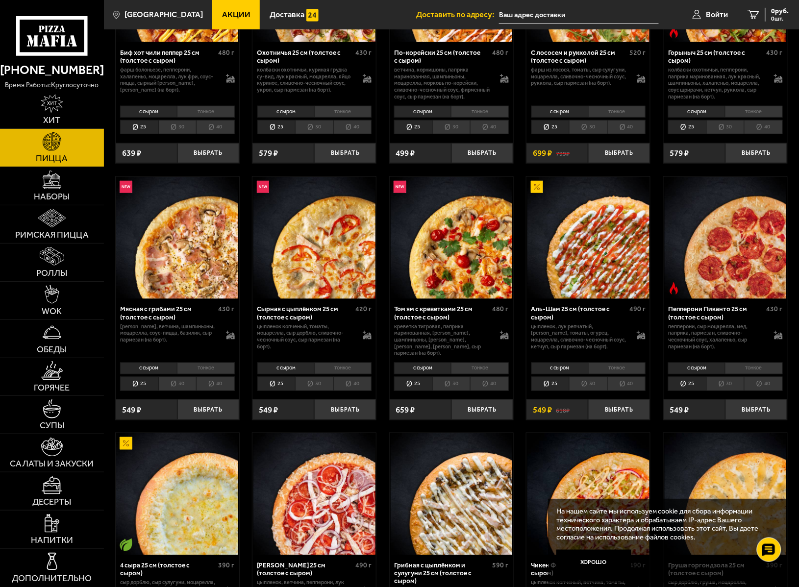
scroll to position [196, 0]
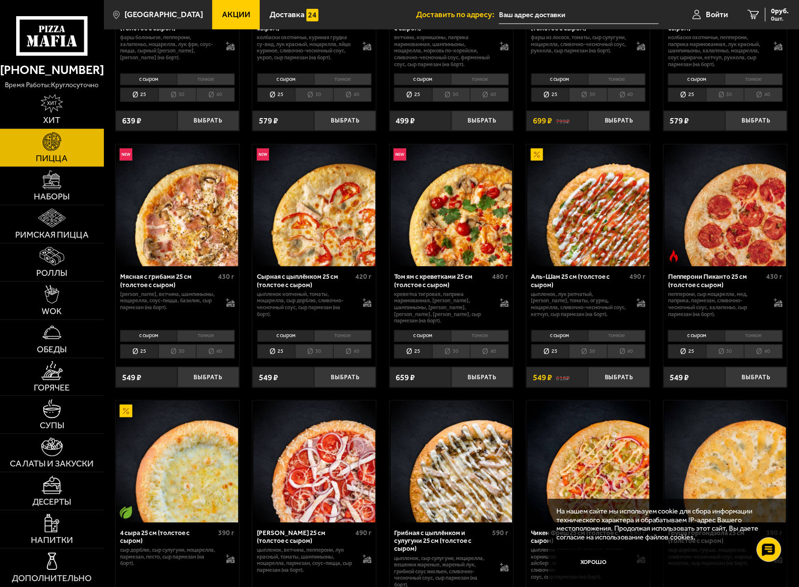
click at [594, 357] on li "30" at bounding box center [588, 352] width 38 height 14
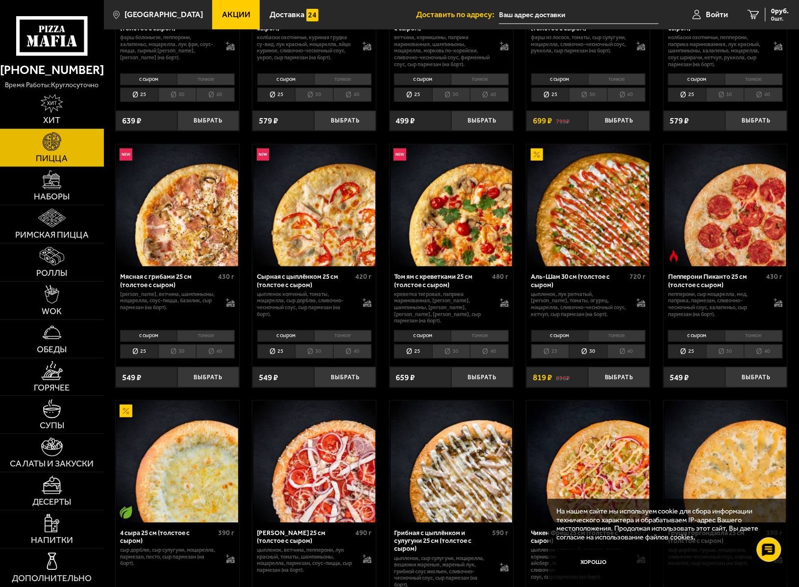
click at [614, 340] on li "тонкое" at bounding box center [616, 336] width 57 height 12
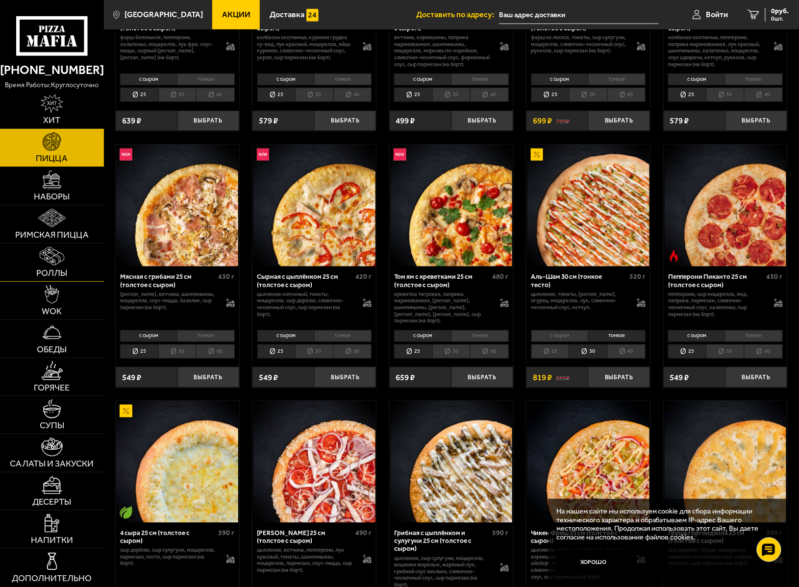
click at [48, 253] on img at bounding box center [52, 256] width 25 height 19
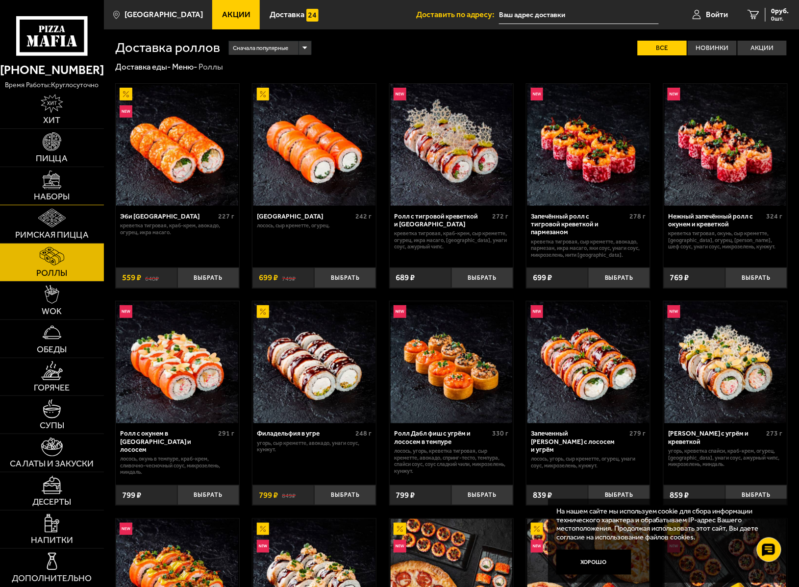
click at [50, 175] on img at bounding box center [52, 180] width 19 height 19
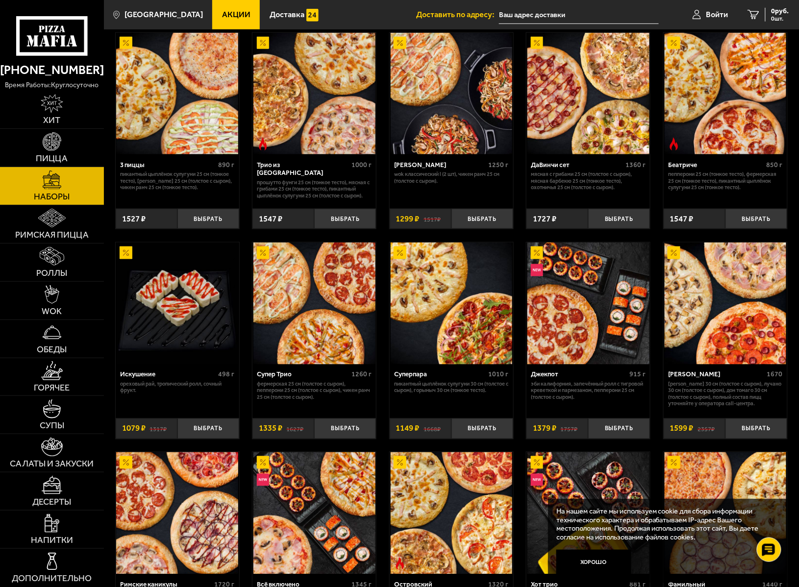
scroll to position [457, 0]
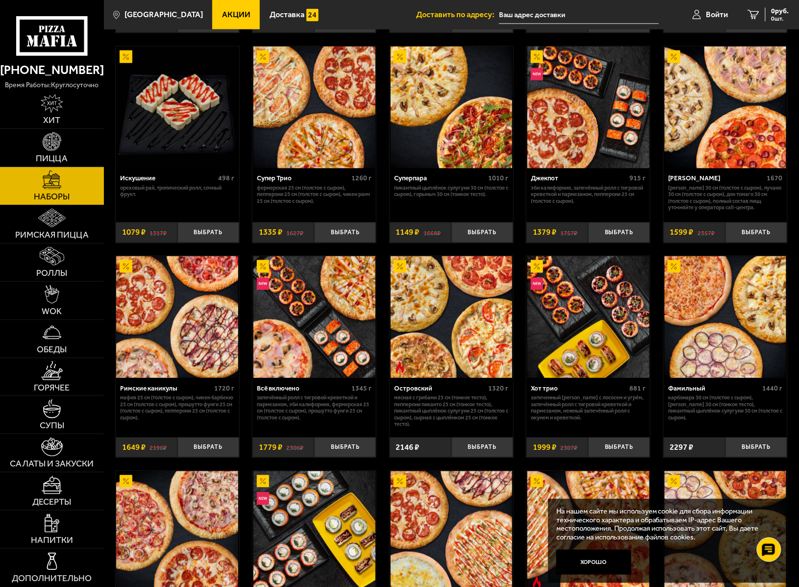
click at [330, 338] on img at bounding box center [314, 317] width 122 height 122
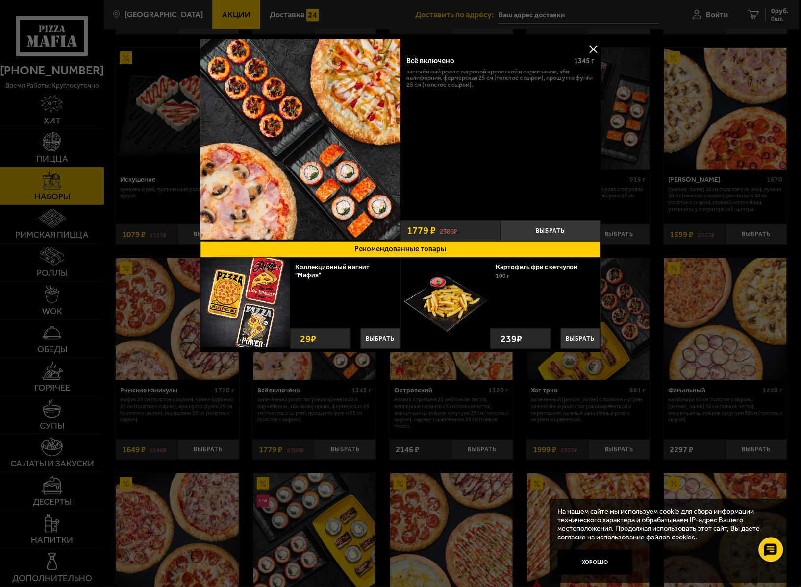
click at [251, 288] on img at bounding box center [246, 303] width 90 height 90
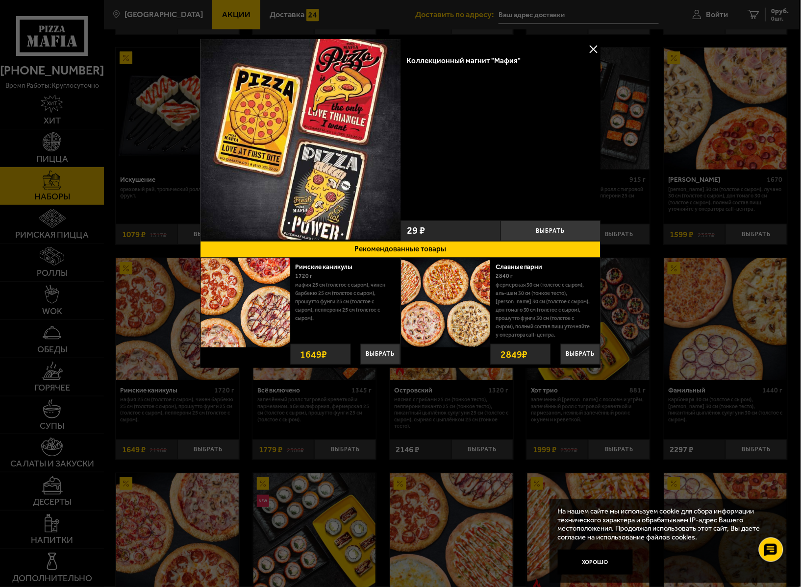
click at [592, 53] on button at bounding box center [593, 49] width 15 height 15
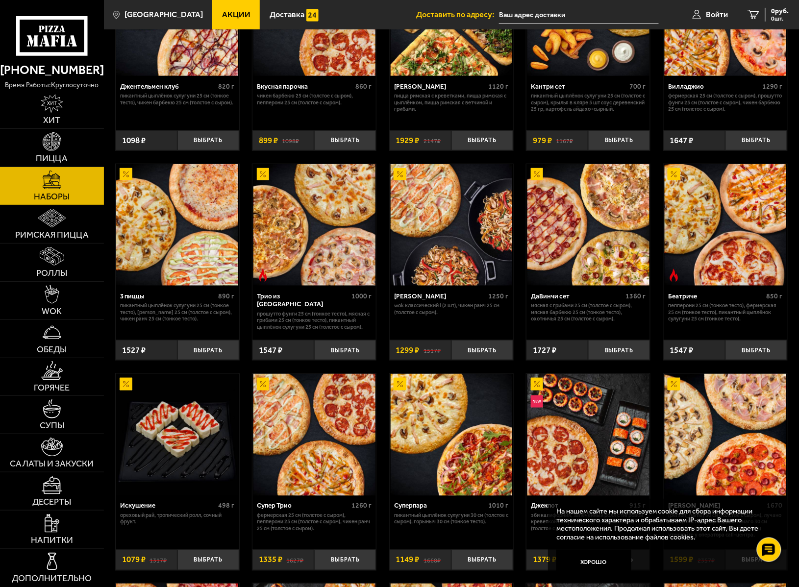
scroll to position [130, 0]
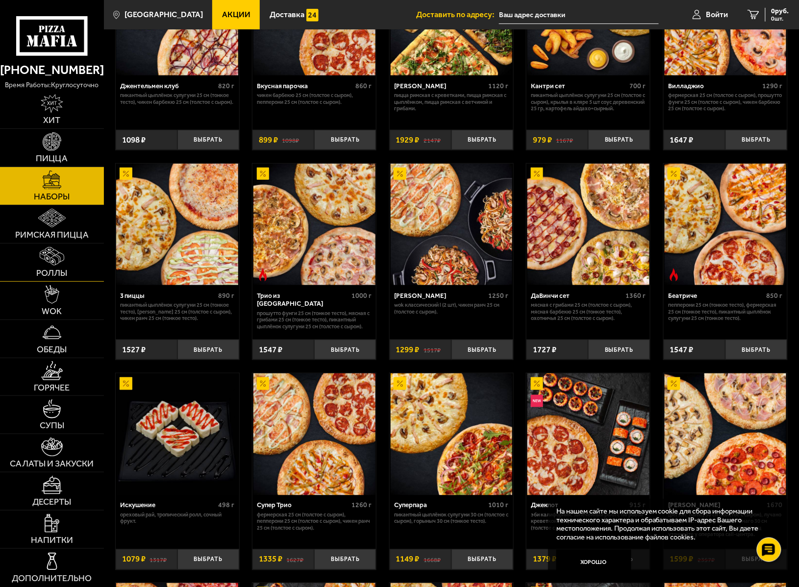
click at [55, 254] on img at bounding box center [52, 256] width 25 height 19
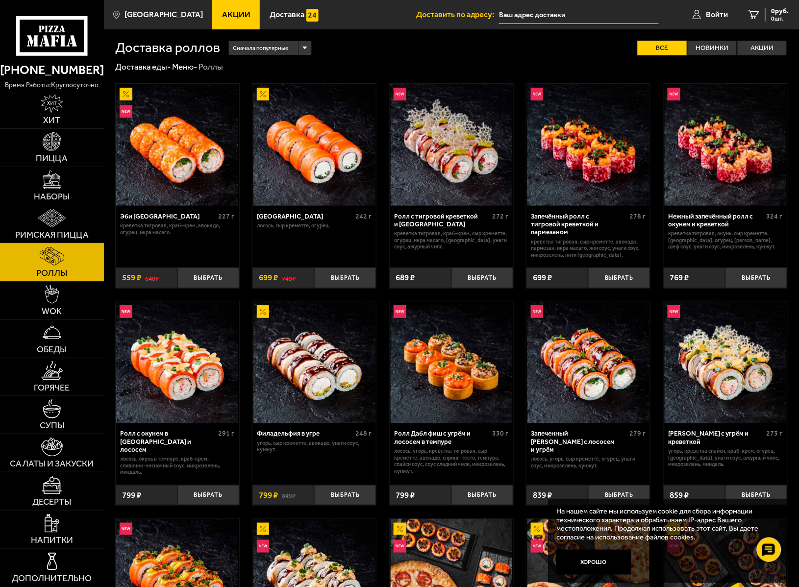
click at [51, 221] on img at bounding box center [51, 218] width 27 height 19
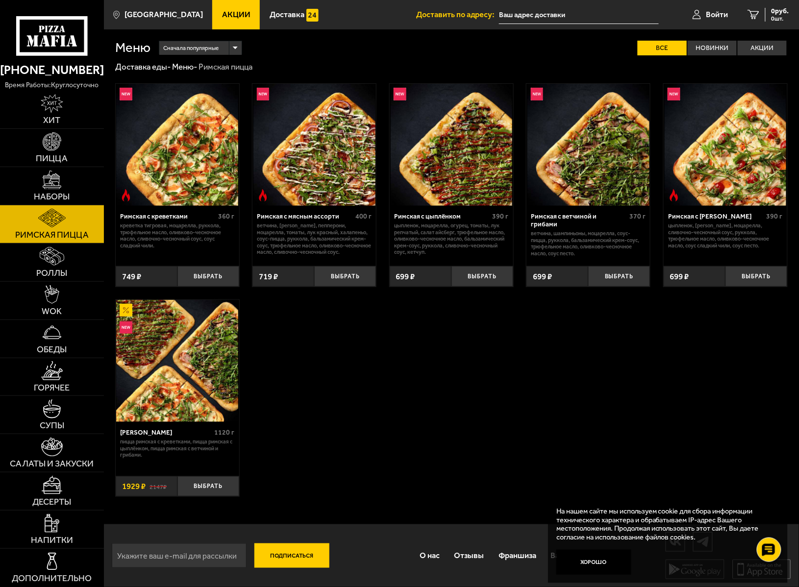
click at [164, 394] on img at bounding box center [177, 361] width 122 height 122
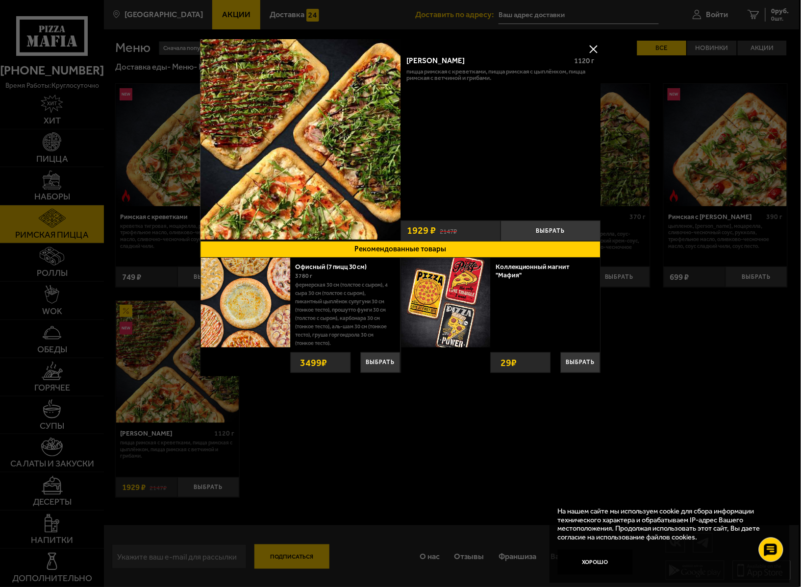
click at [593, 48] on button at bounding box center [593, 49] width 15 height 15
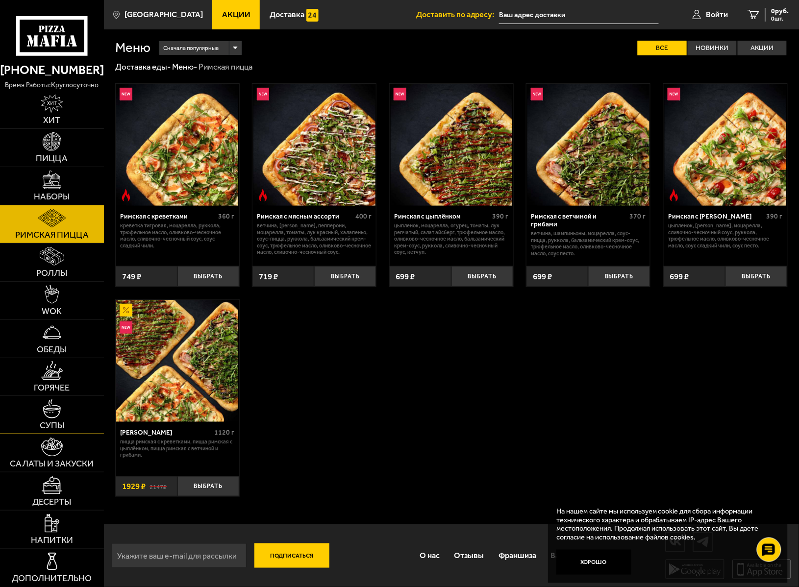
scroll to position [2, 0]
click at [42, 536] on span "Напитки" at bounding box center [52, 540] width 42 height 9
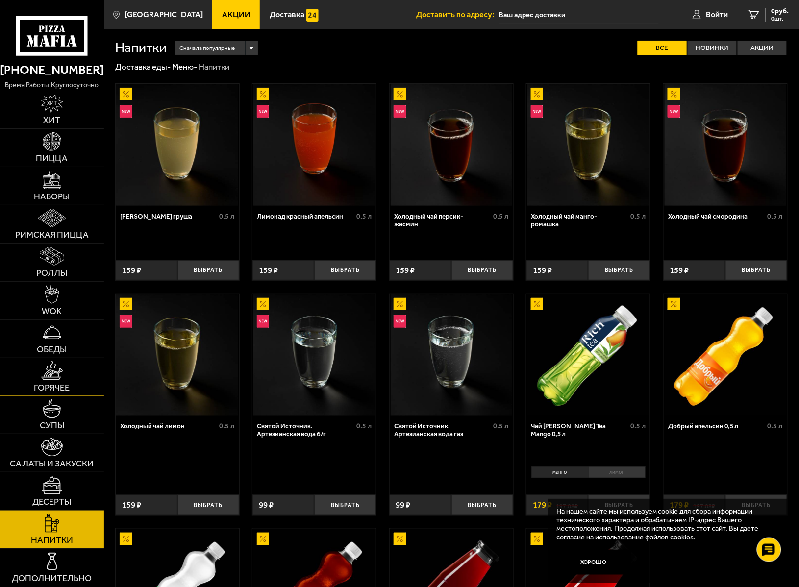
click at [58, 377] on img at bounding box center [51, 370] width 21 height 19
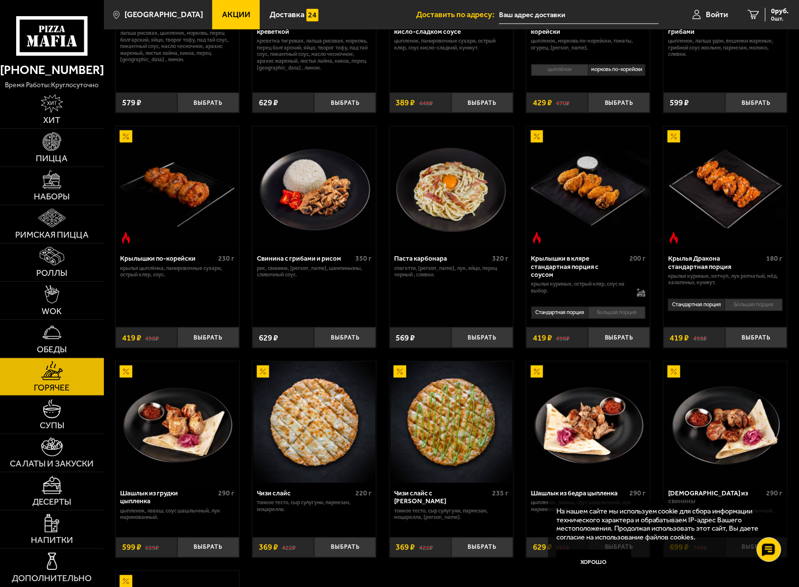
scroll to position [196, 0]
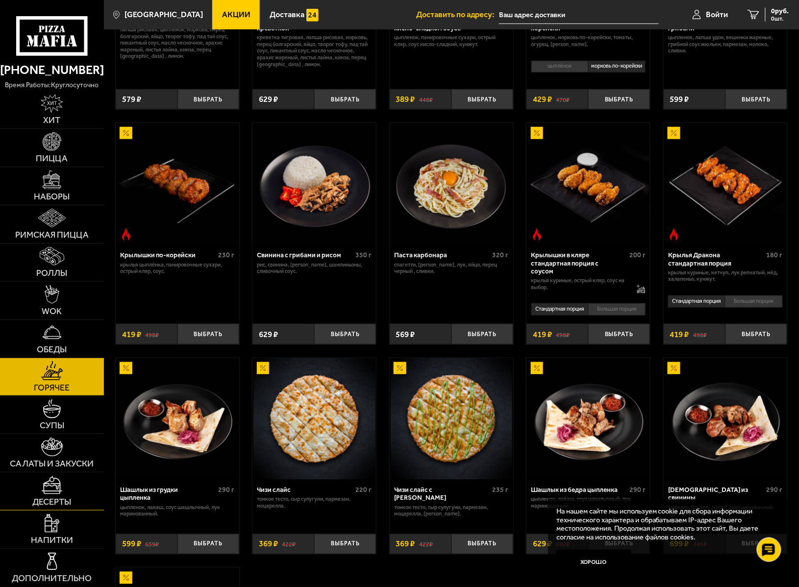
click at [45, 491] on img at bounding box center [52, 485] width 21 height 19
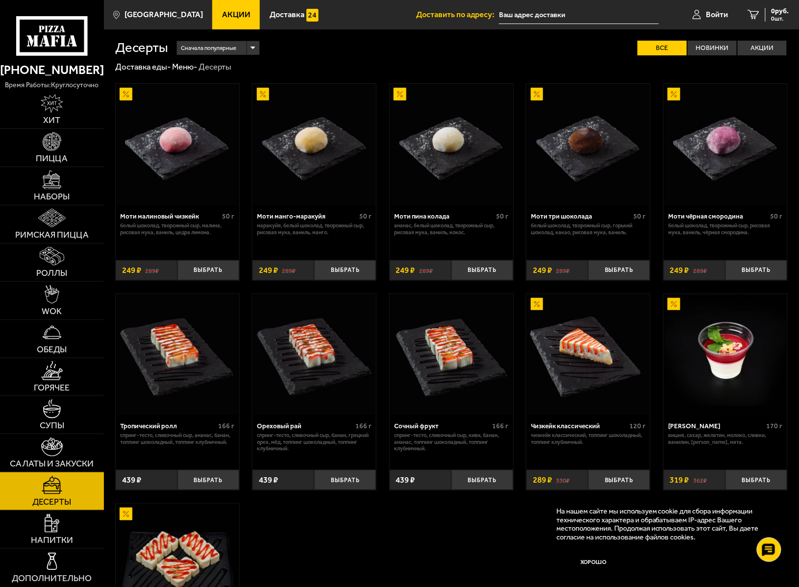
click at [440, 353] on img at bounding box center [452, 355] width 122 height 122
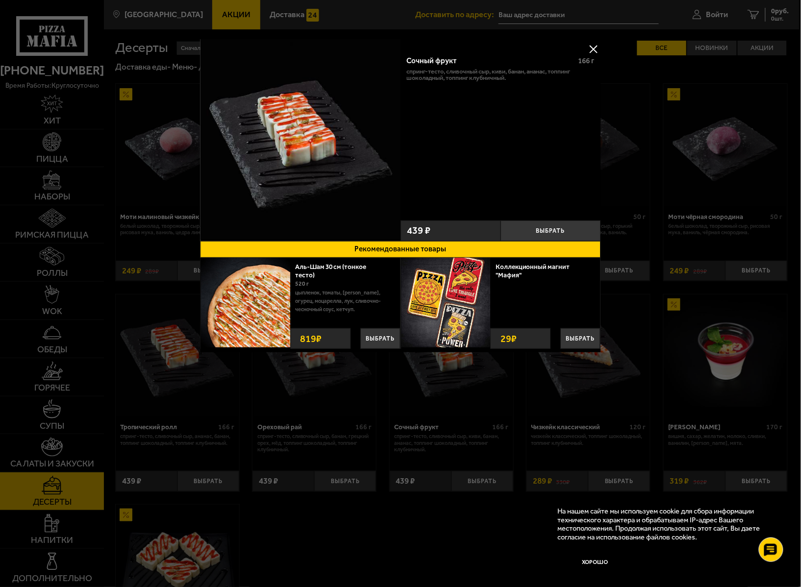
click at [593, 42] on button at bounding box center [593, 49] width 15 height 15
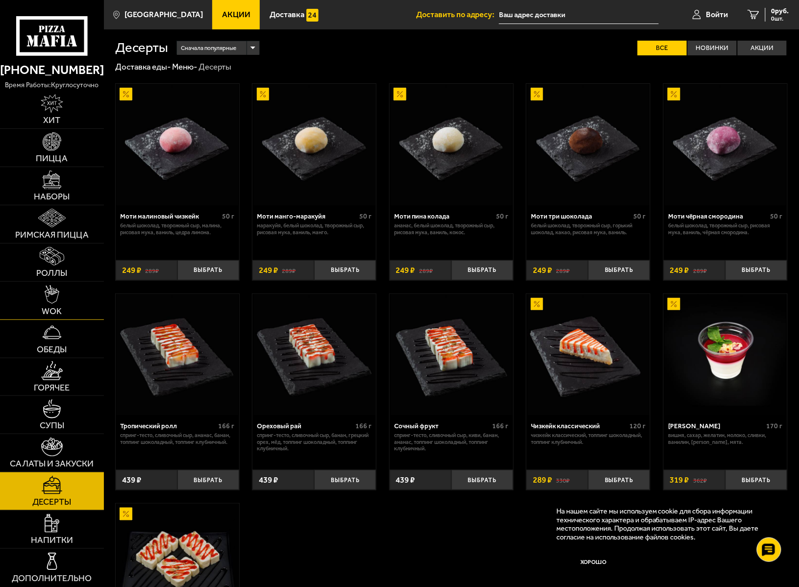
click at [54, 303] on img at bounding box center [52, 294] width 15 height 19
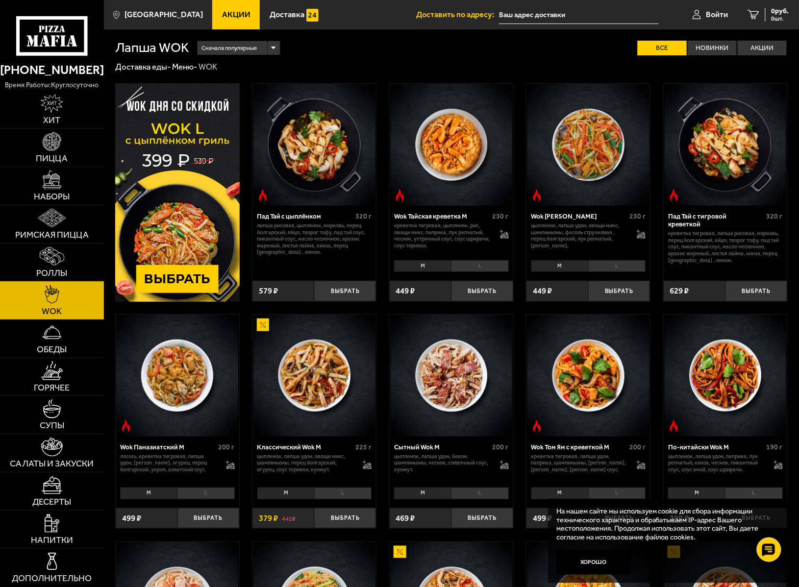
click at [55, 259] on img at bounding box center [52, 256] width 25 height 19
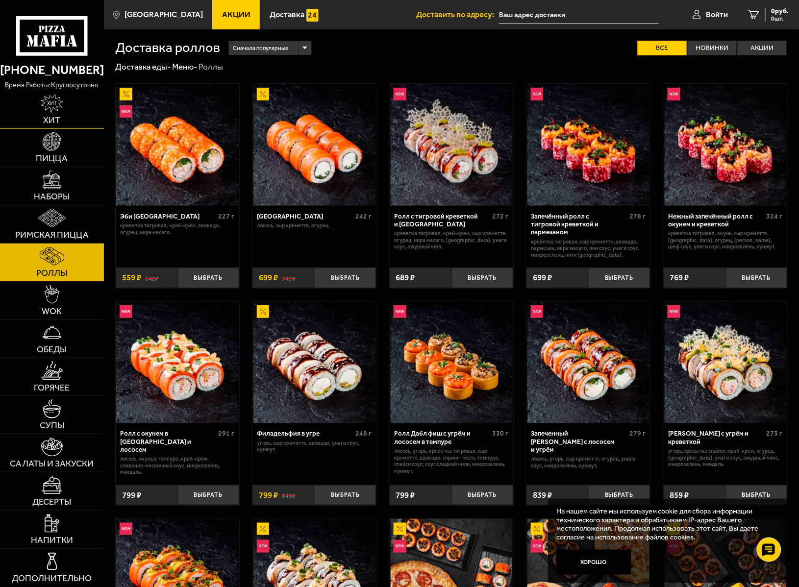
click at [53, 101] on img at bounding box center [52, 103] width 23 height 19
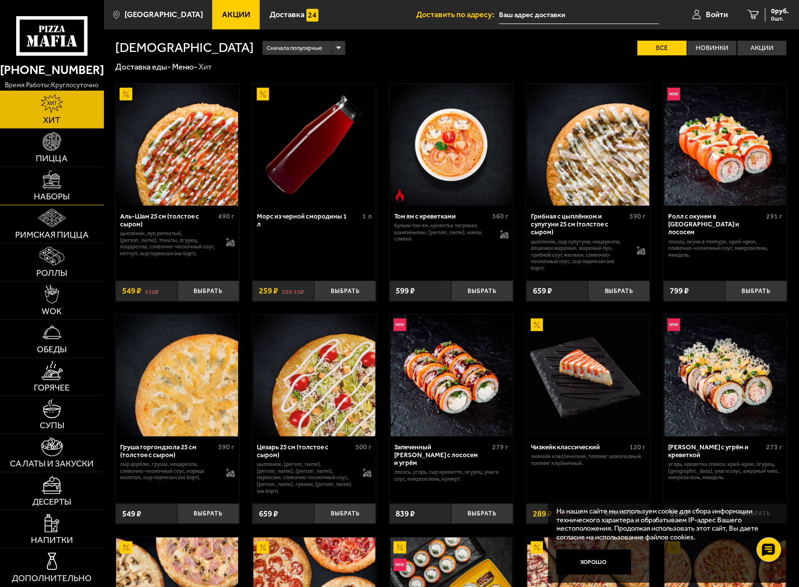
click at [45, 183] on img at bounding box center [52, 180] width 19 height 19
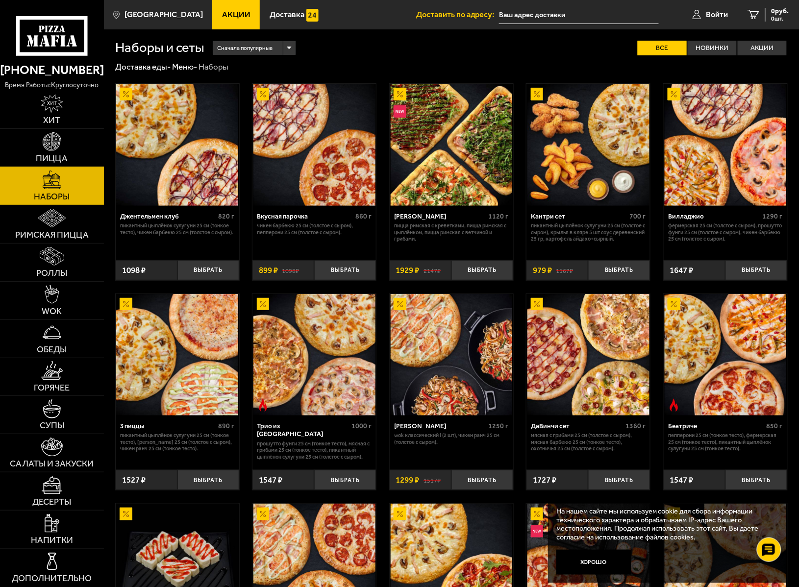
click at [55, 148] on img at bounding box center [52, 141] width 19 height 19
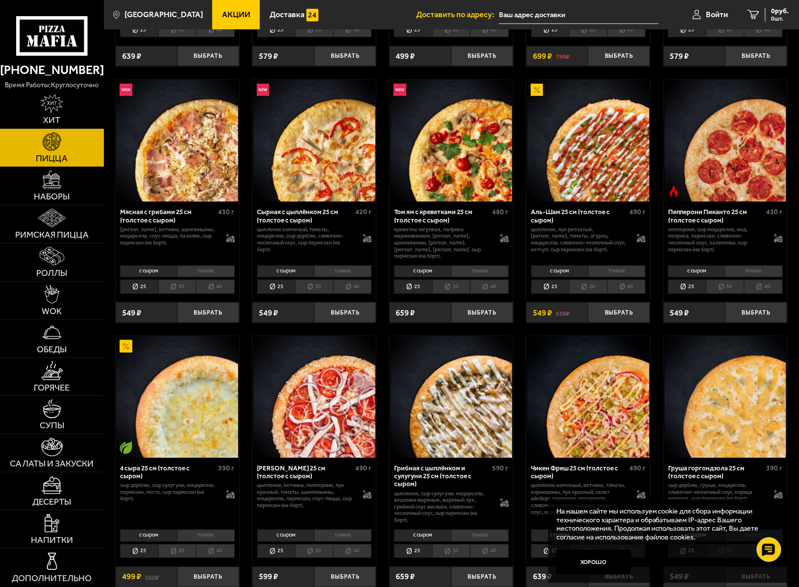
scroll to position [261, 0]
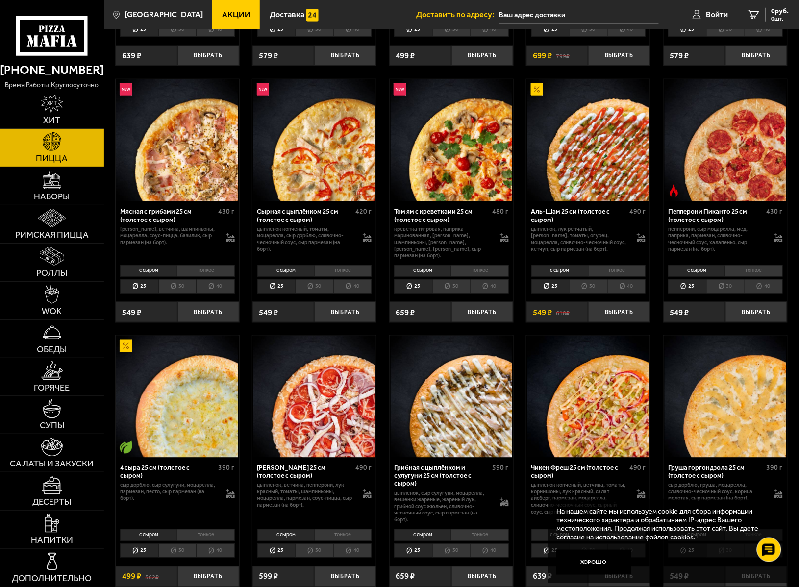
click at [583, 286] on li "30" at bounding box center [588, 286] width 38 height 14
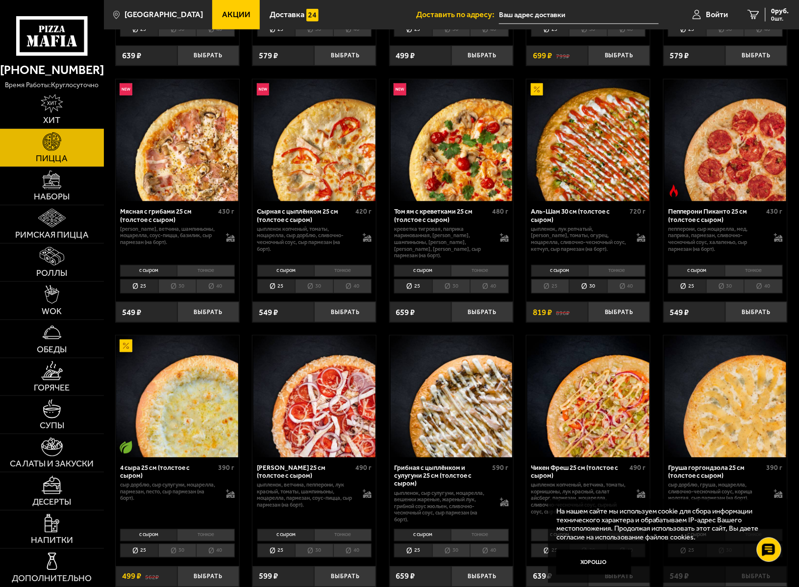
click at [624, 287] on li "40" at bounding box center [626, 286] width 38 height 14
click at [44, 270] on span "Роллы" at bounding box center [51, 273] width 31 height 9
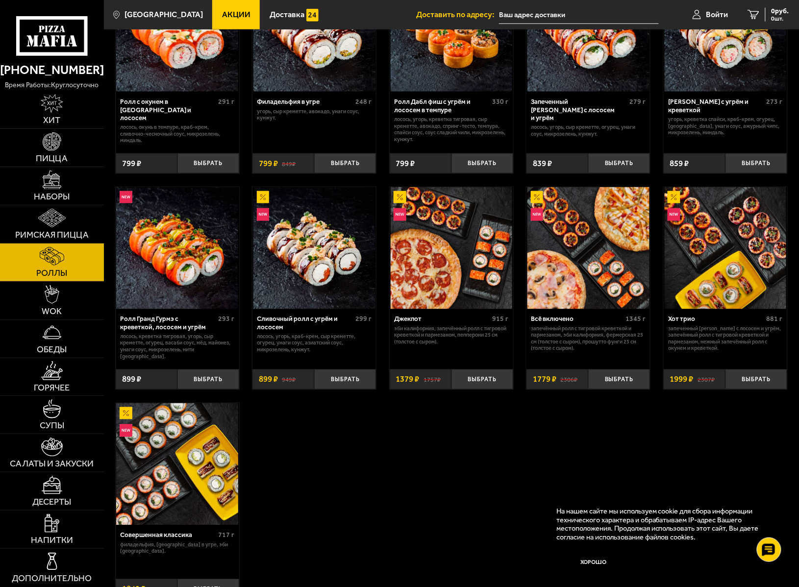
scroll to position [457, 0]
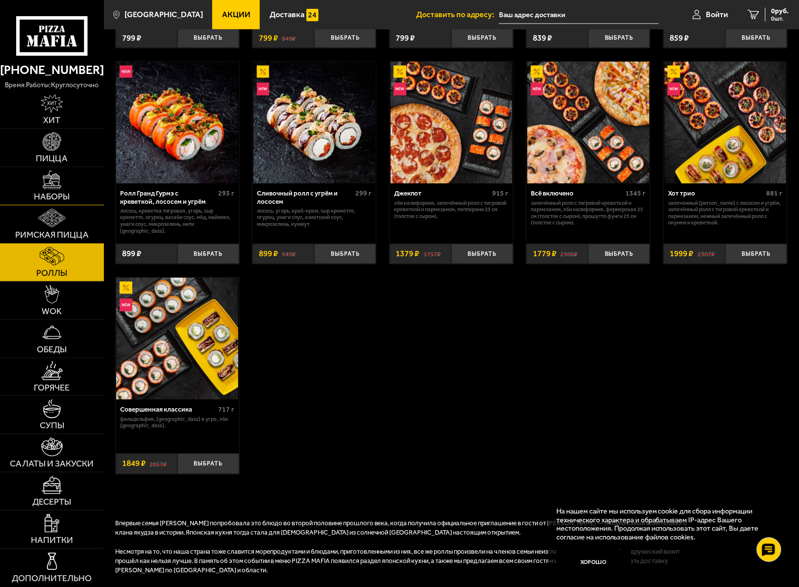
click at [54, 187] on img at bounding box center [52, 180] width 19 height 19
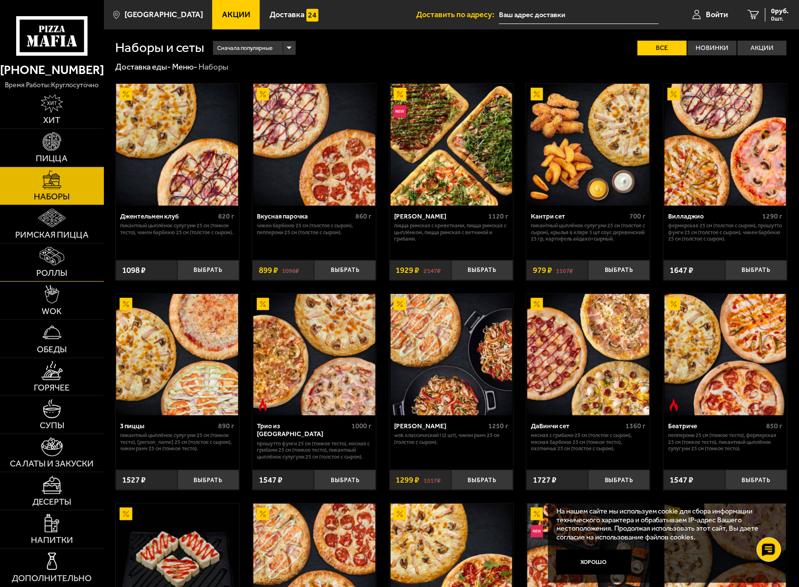
click at [53, 263] on img at bounding box center [52, 256] width 25 height 19
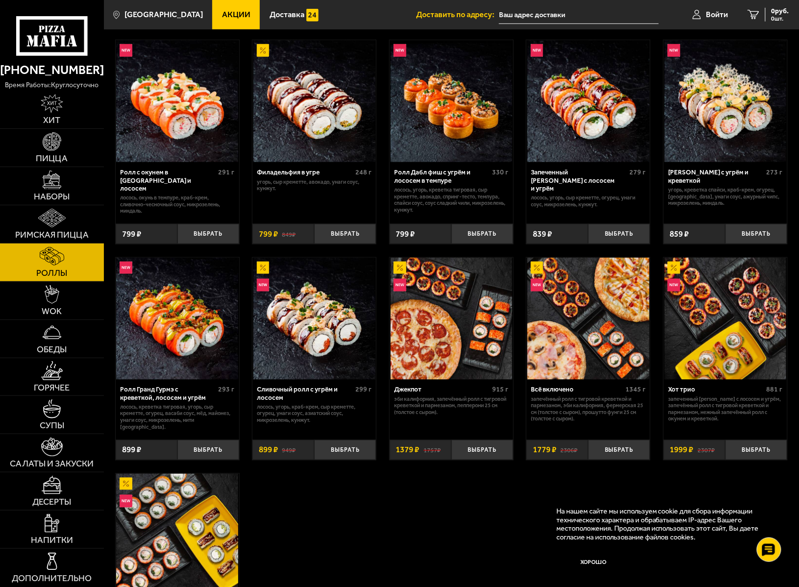
scroll to position [523, 0]
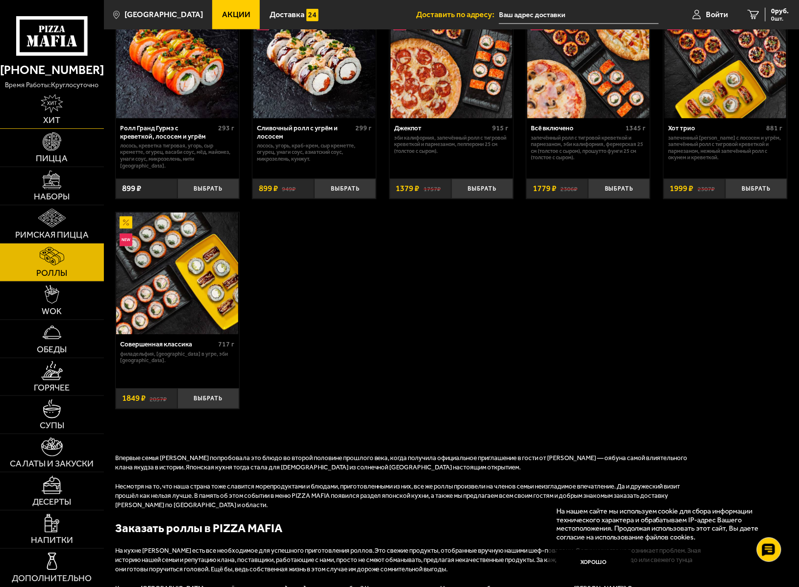
click at [50, 111] on img at bounding box center [52, 103] width 23 height 19
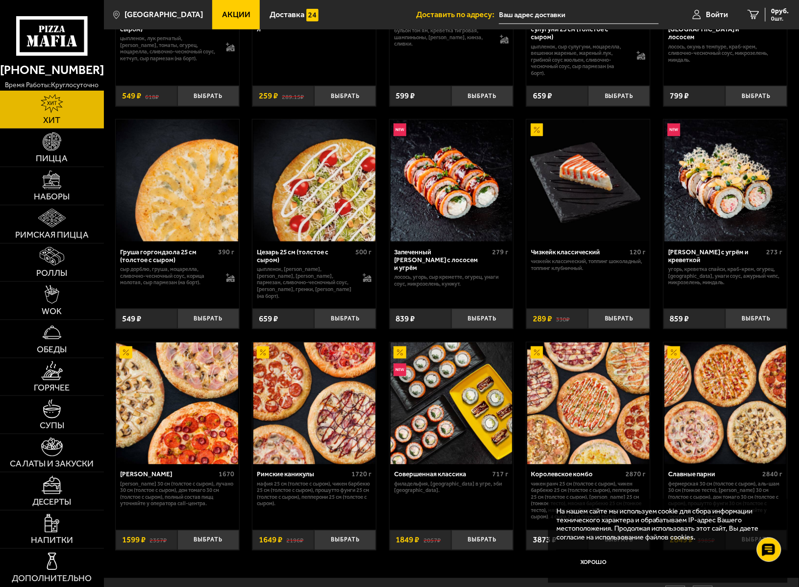
scroll to position [196, 0]
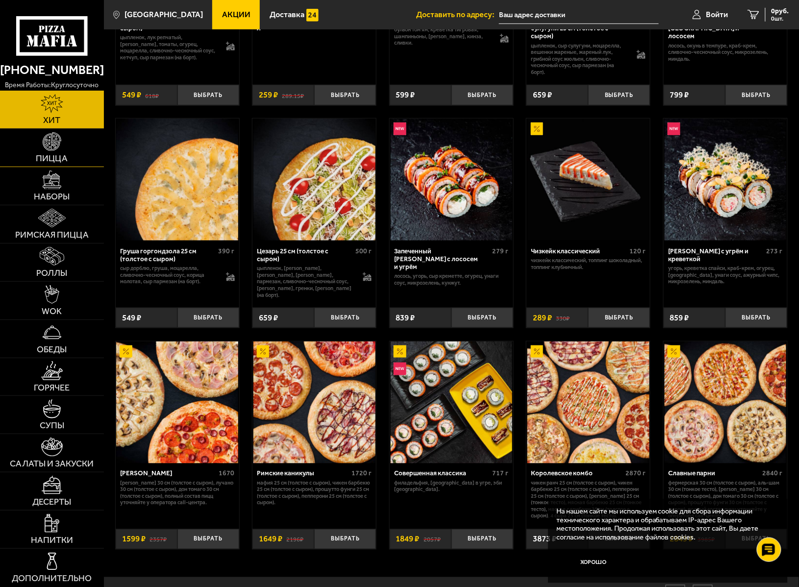
click at [47, 140] on img at bounding box center [52, 141] width 19 height 19
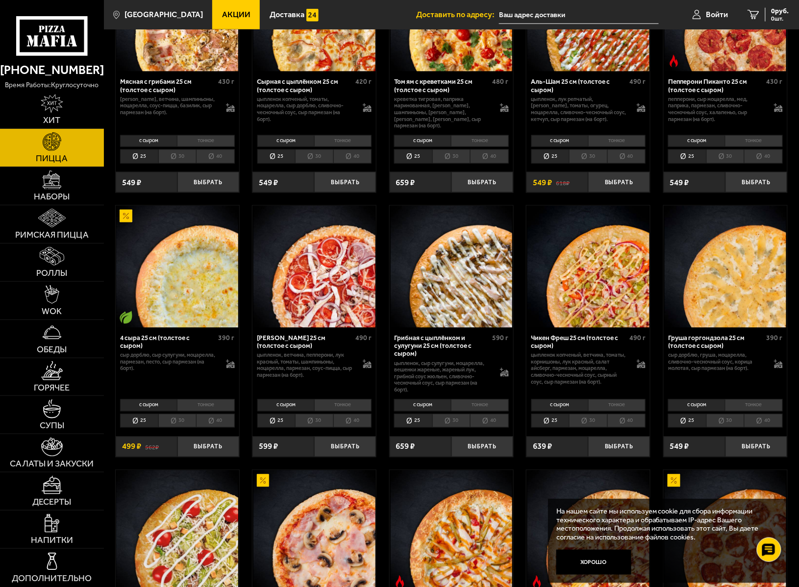
scroll to position [196, 0]
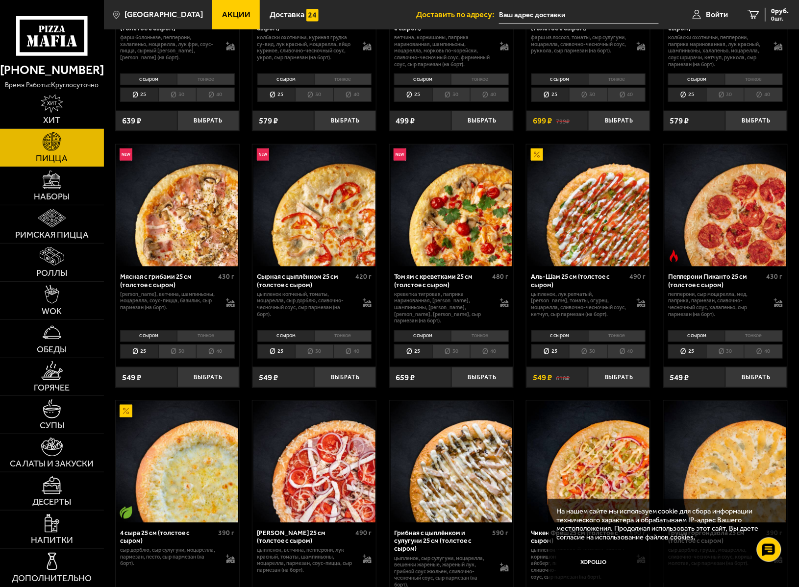
click at [582, 353] on li "30" at bounding box center [588, 352] width 38 height 14
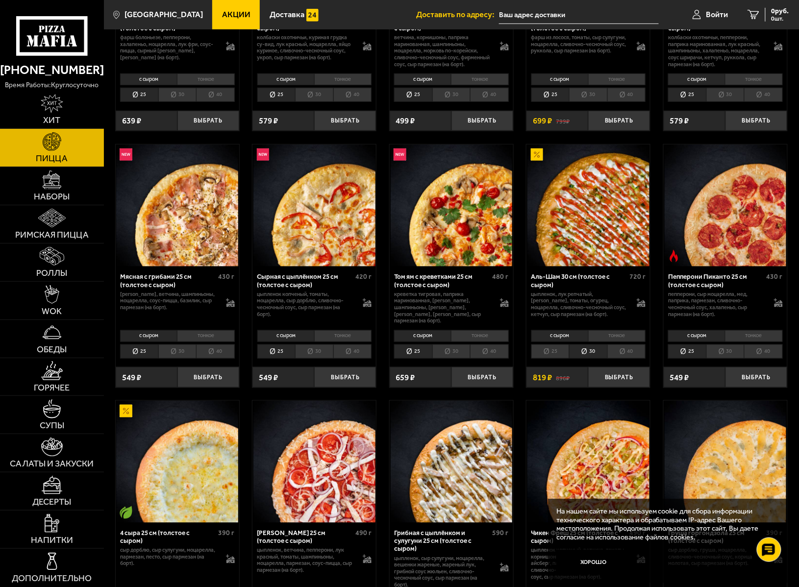
click at [181, 353] on li "30" at bounding box center [177, 352] width 38 height 14
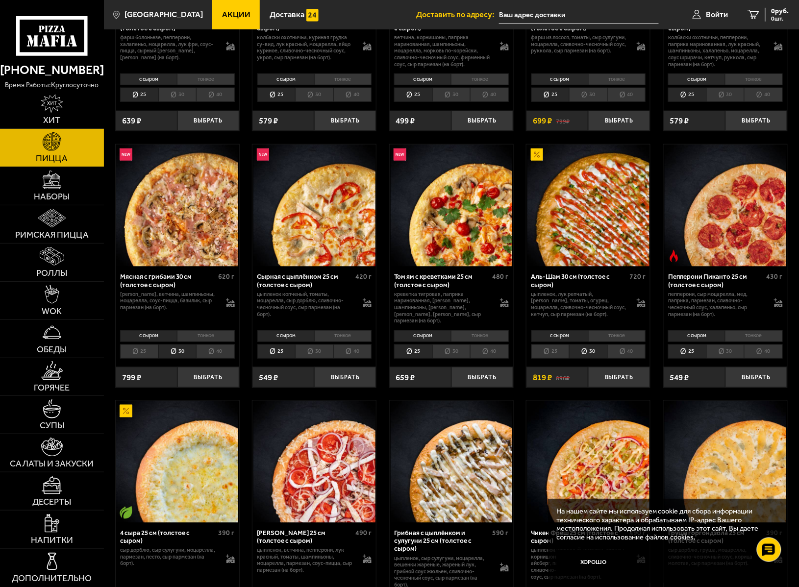
click at [619, 353] on li "40" at bounding box center [626, 352] width 38 height 14
click at [46, 261] on img at bounding box center [52, 256] width 25 height 19
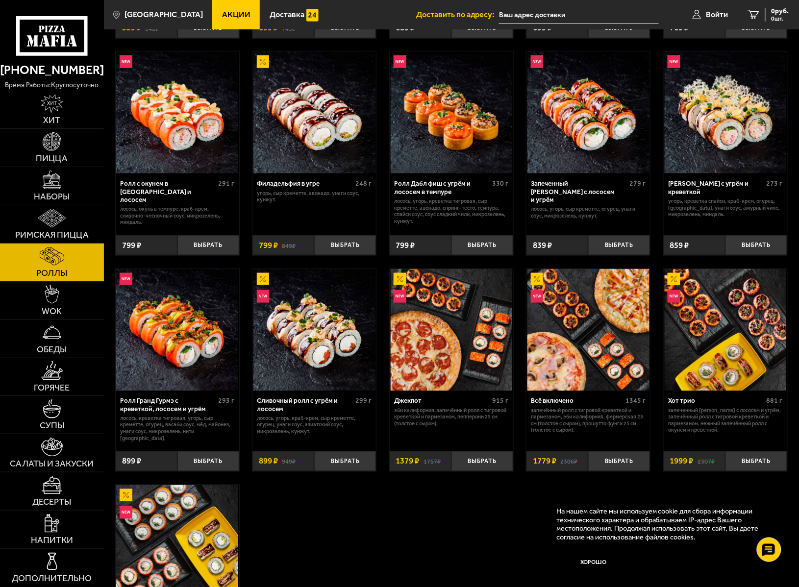
scroll to position [261, 0]
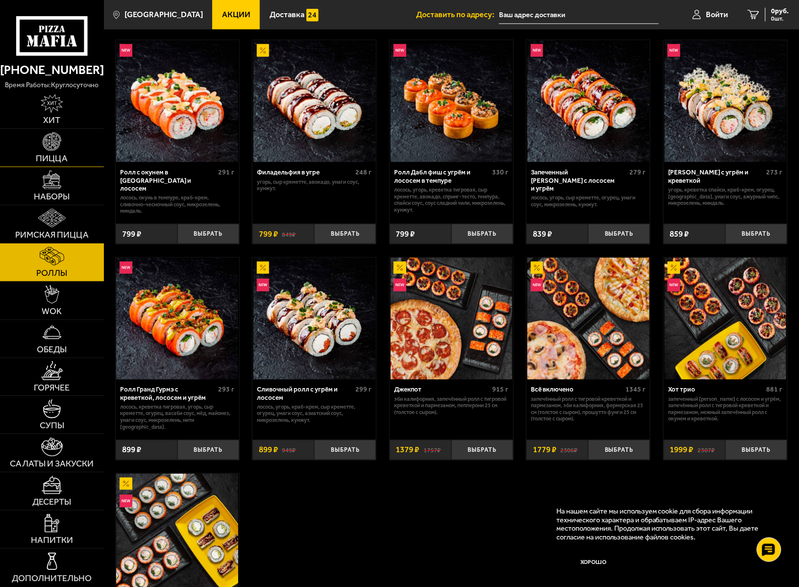
click at [54, 145] on img at bounding box center [52, 141] width 19 height 19
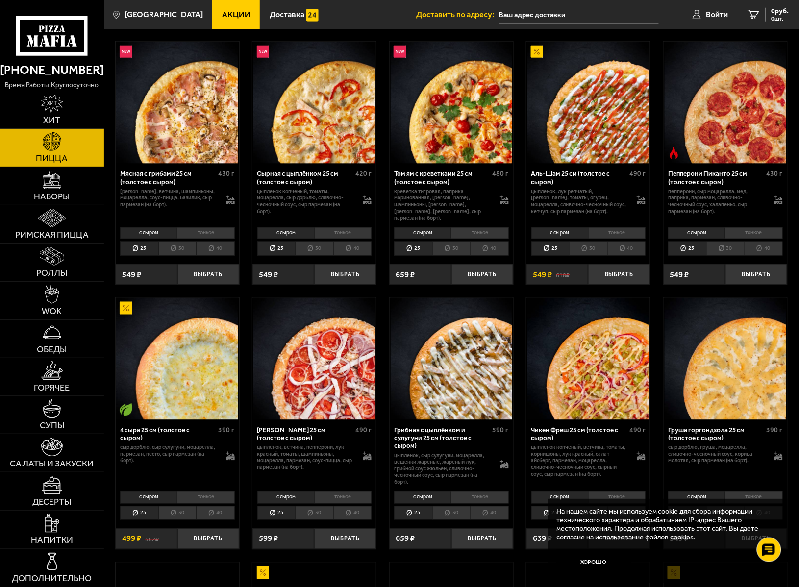
scroll to position [327, 0]
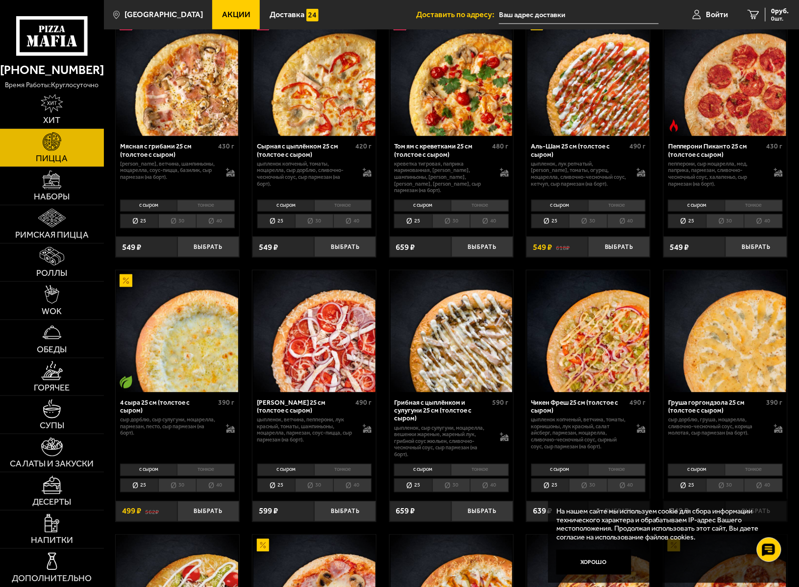
click at [589, 223] on li "30" at bounding box center [588, 221] width 38 height 14
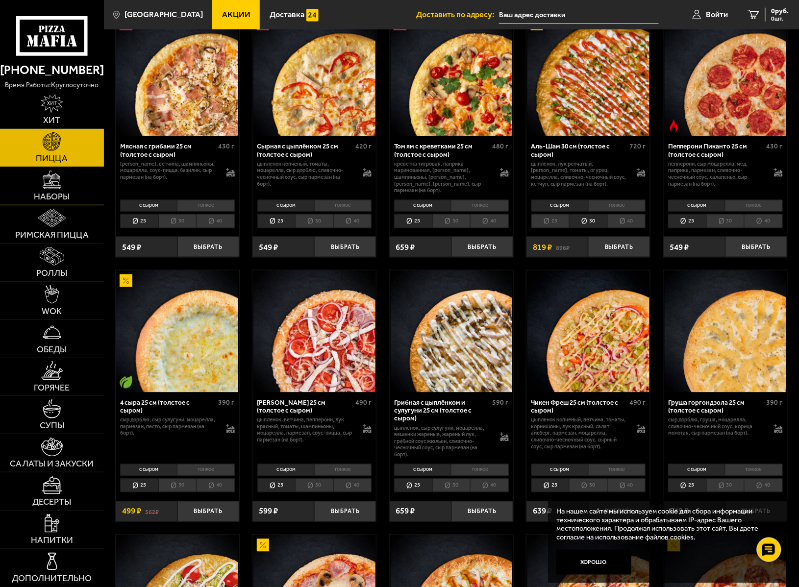
click at [50, 193] on span "Наборы" at bounding box center [52, 197] width 36 height 9
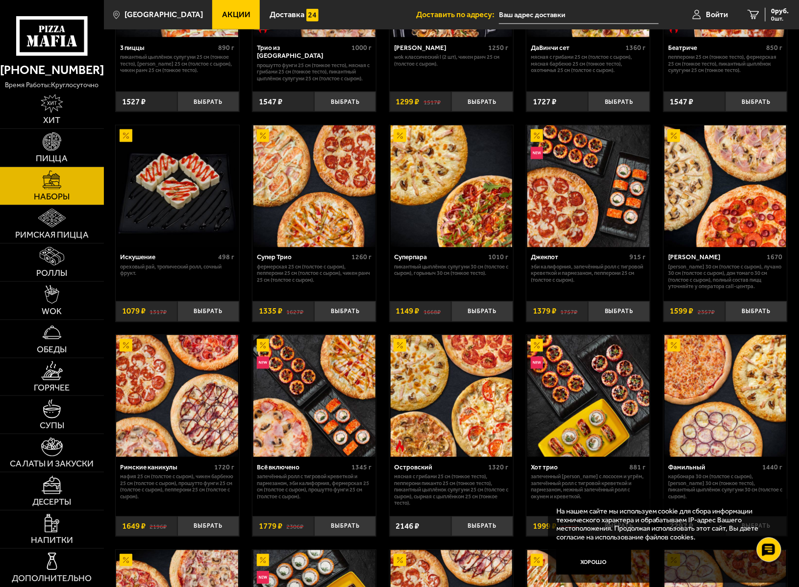
scroll to position [457, 0]
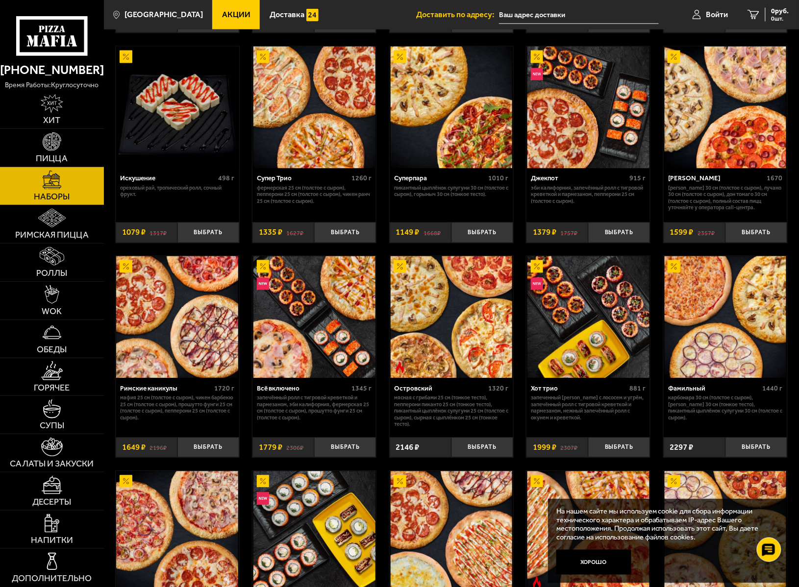
click at [295, 323] on img at bounding box center [314, 317] width 122 height 122
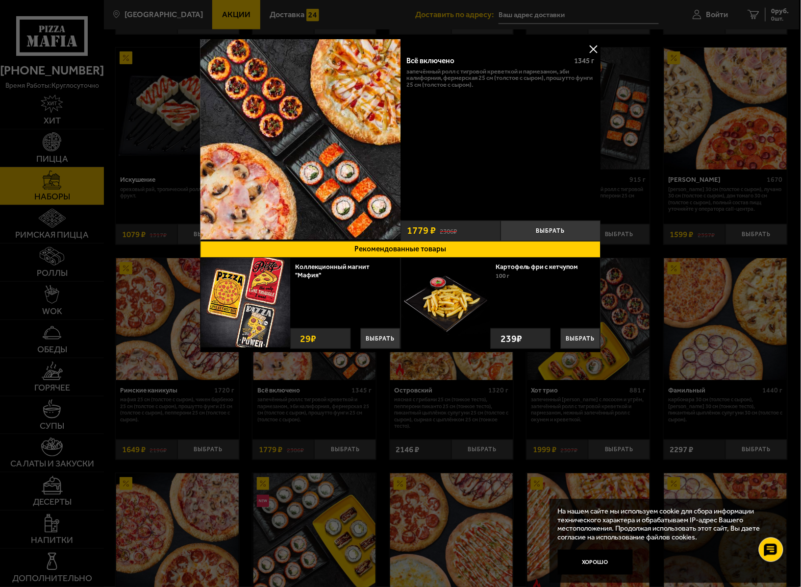
click at [586, 48] on button at bounding box center [593, 49] width 15 height 15
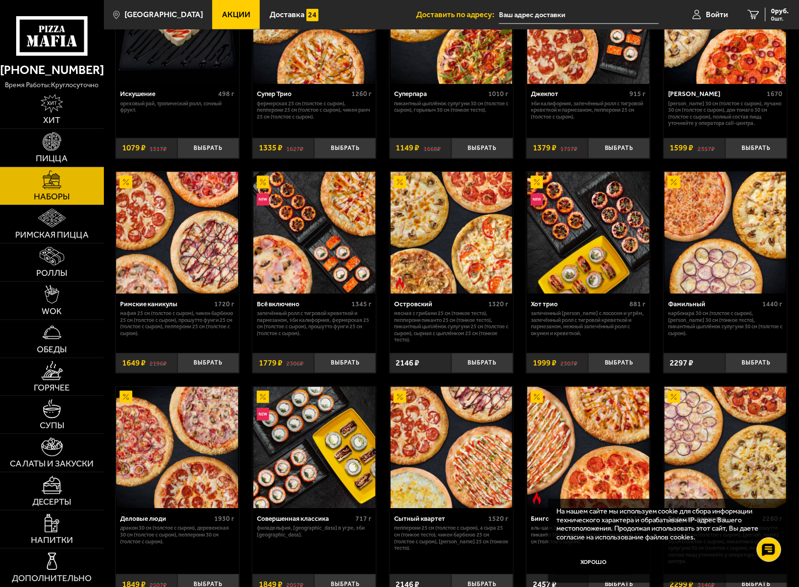
scroll to position [392, 0]
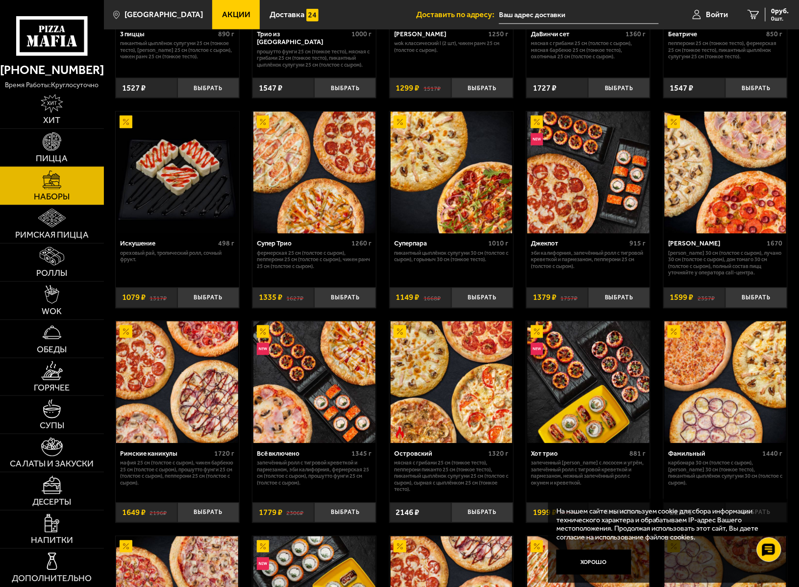
click at [53, 146] on img at bounding box center [52, 141] width 19 height 19
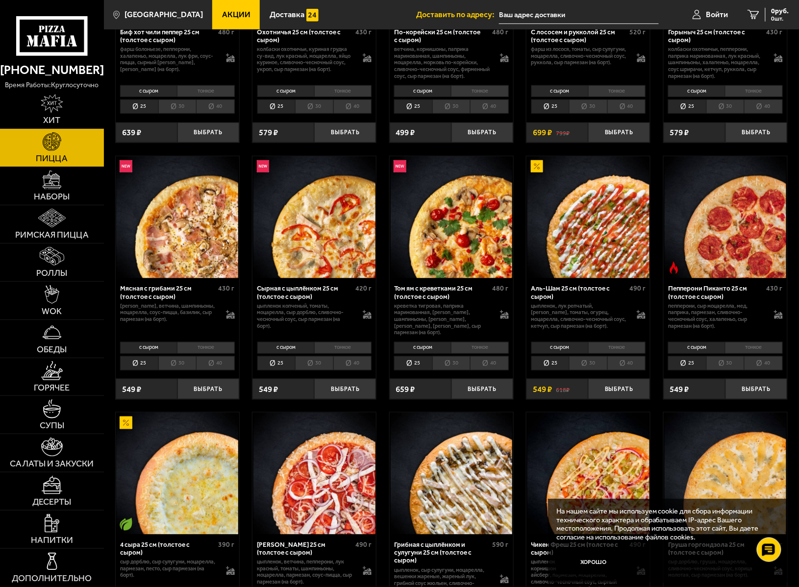
scroll to position [196, 0]
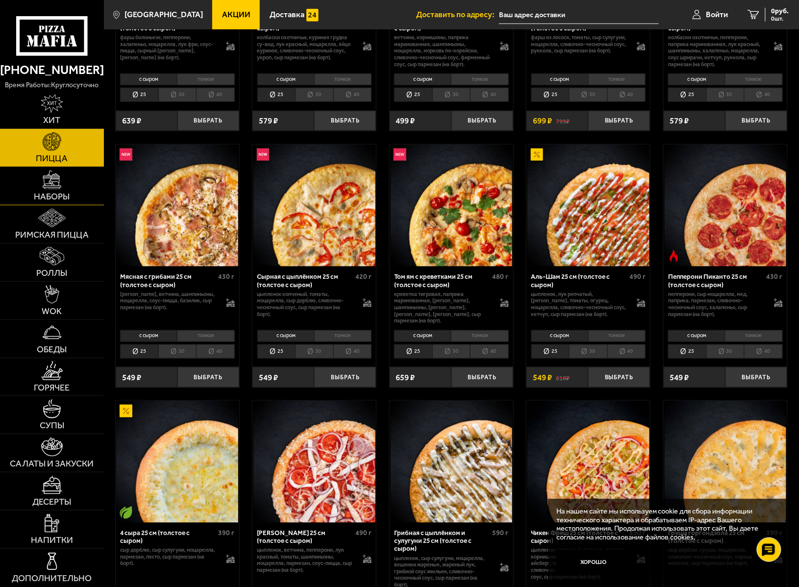
click at [59, 183] on img at bounding box center [52, 180] width 19 height 19
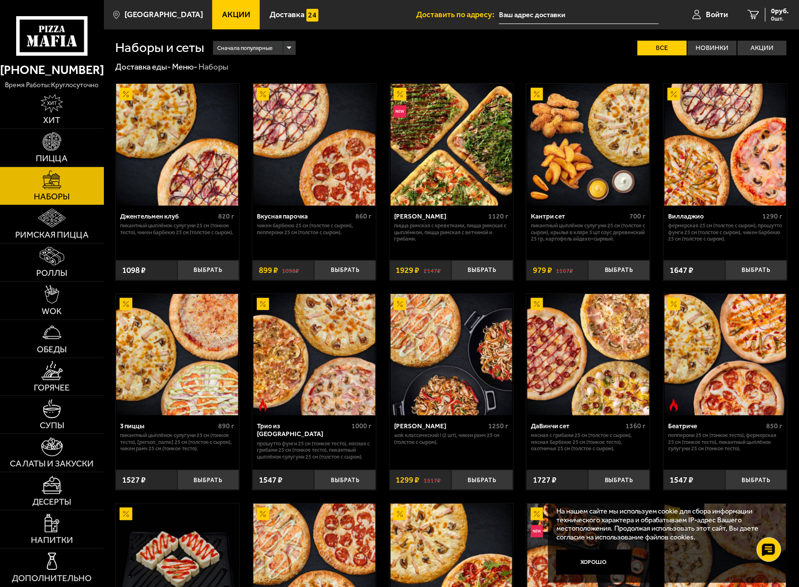
click at [436, 140] on img at bounding box center [452, 145] width 122 height 122
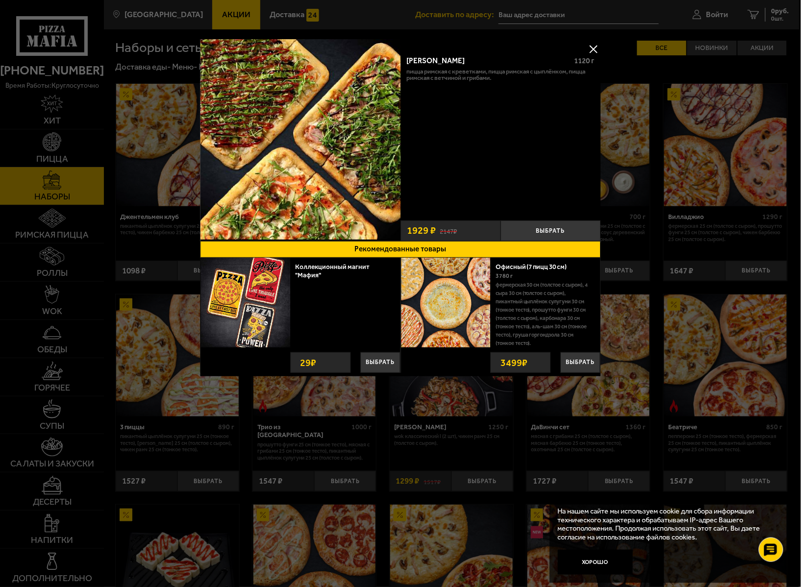
click at [592, 46] on button at bounding box center [593, 49] width 15 height 15
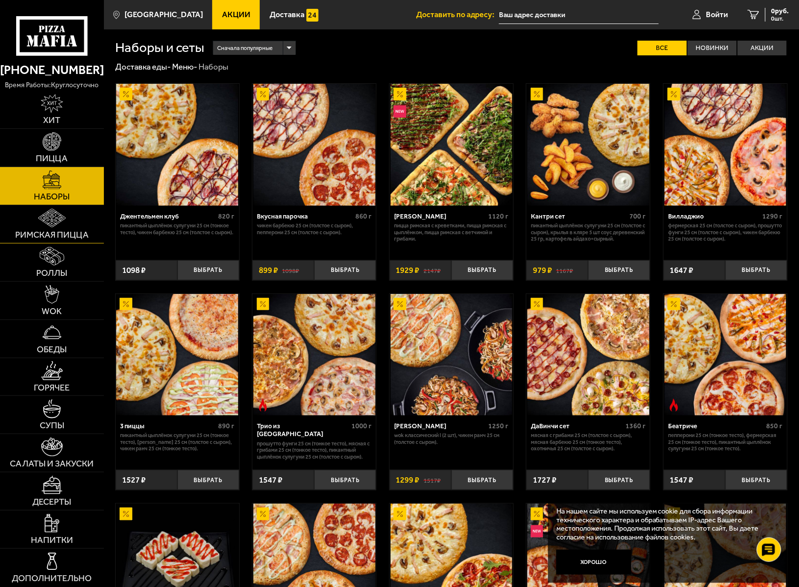
click at [58, 229] on link "Римская пицца" at bounding box center [52, 224] width 104 height 38
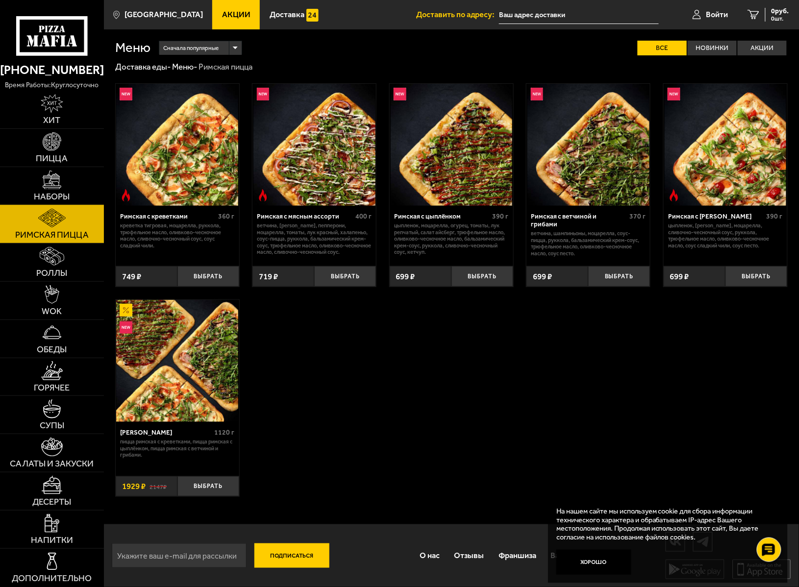
click at [53, 196] on span "Наборы" at bounding box center [52, 197] width 36 height 9
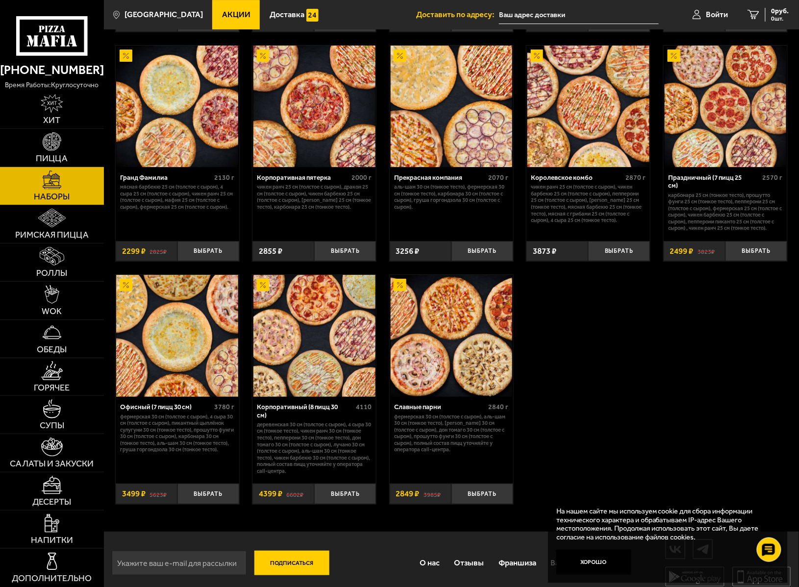
scroll to position [1111, 0]
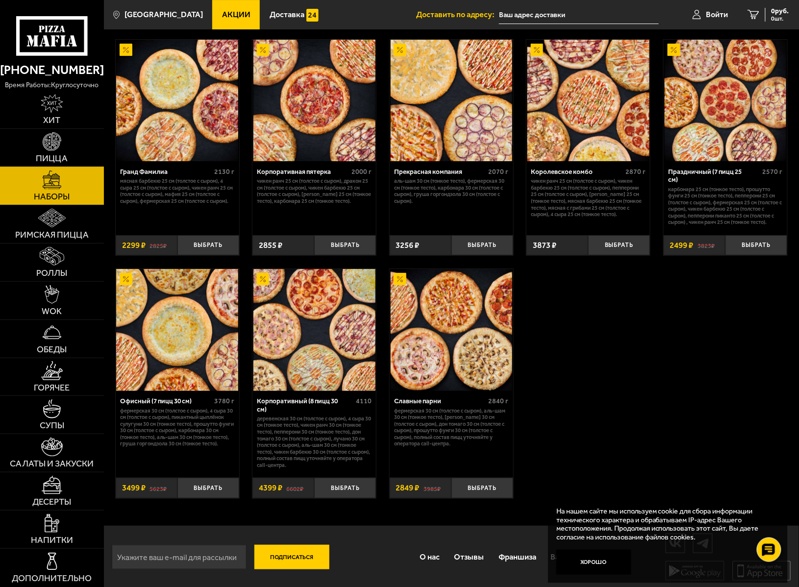
click at [53, 144] on img at bounding box center [52, 141] width 19 height 19
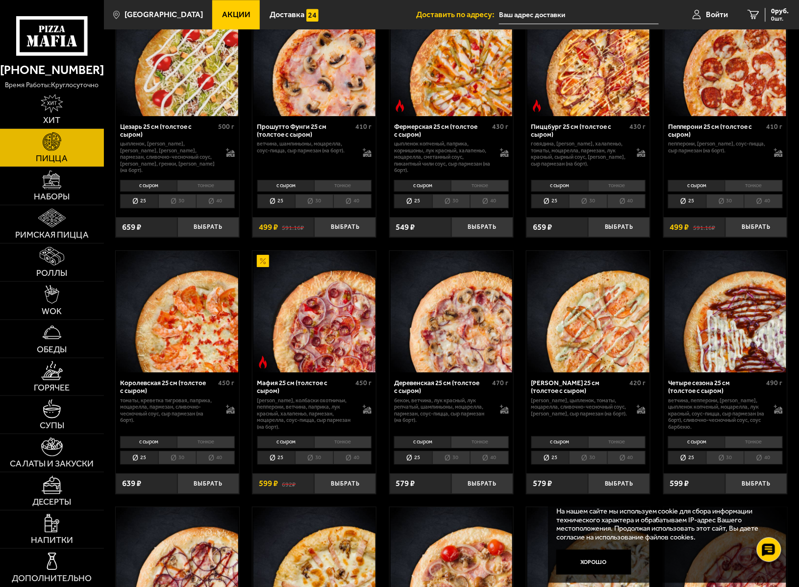
scroll to position [981, 0]
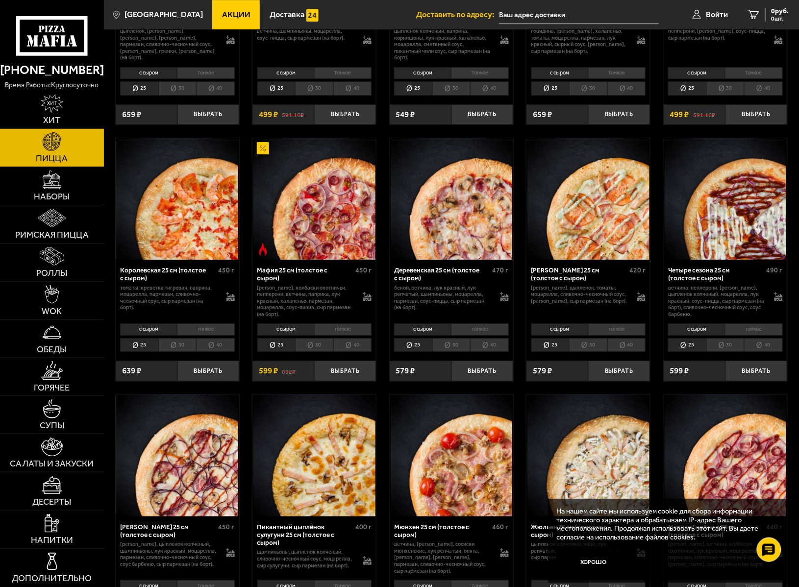
click at [318, 353] on li "30" at bounding box center [314, 345] width 38 height 14
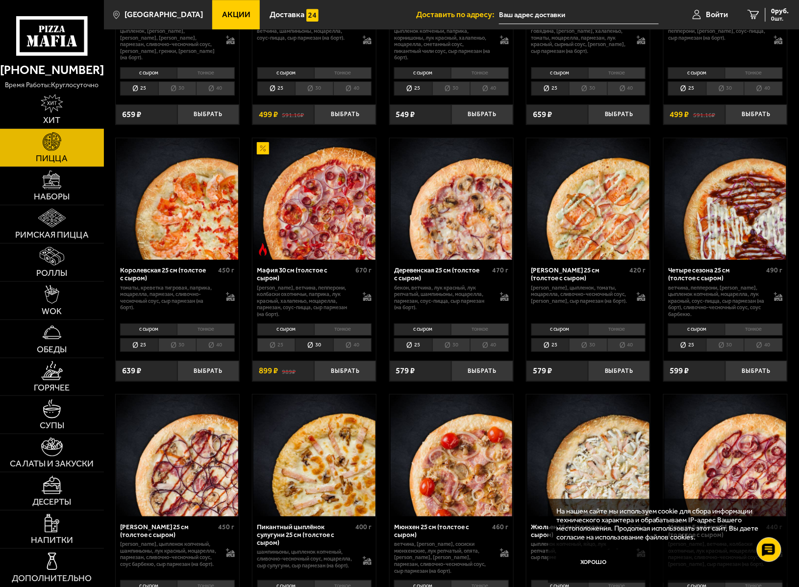
click at [341, 334] on li "тонкое" at bounding box center [342, 330] width 57 height 12
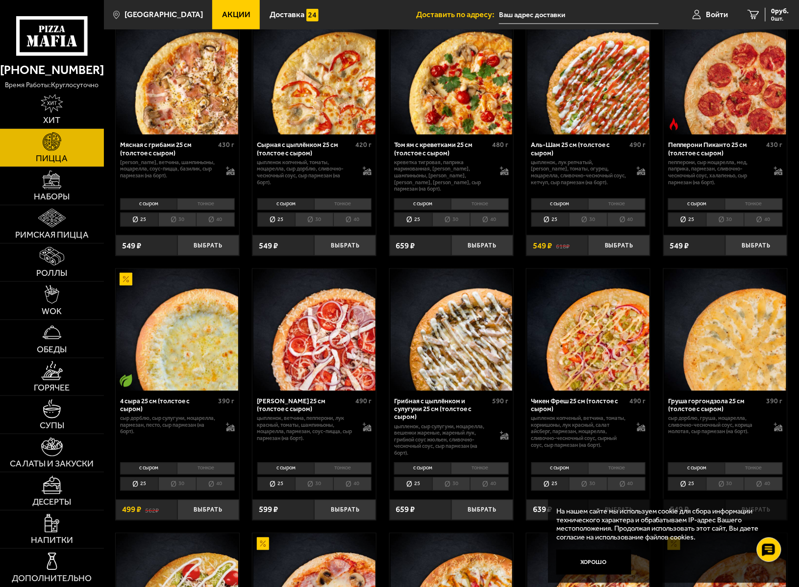
scroll to position [327, 0]
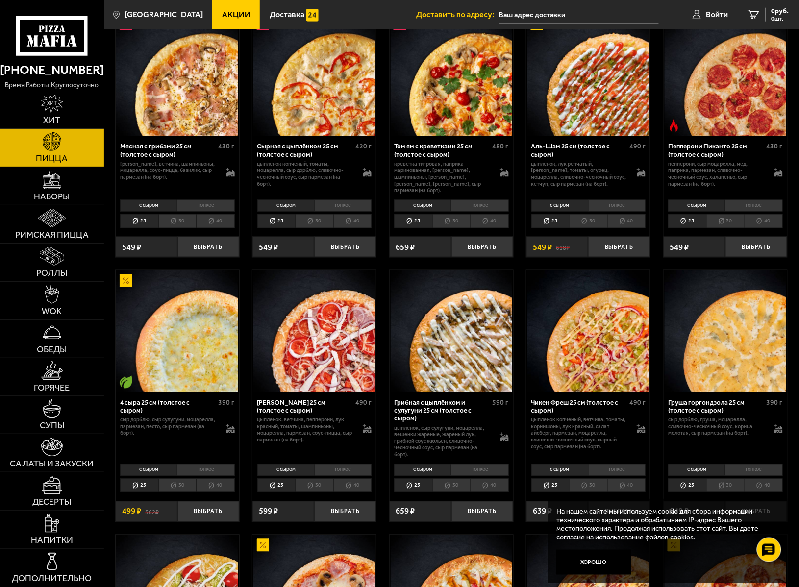
click at [615, 224] on li "40" at bounding box center [626, 221] width 38 height 14
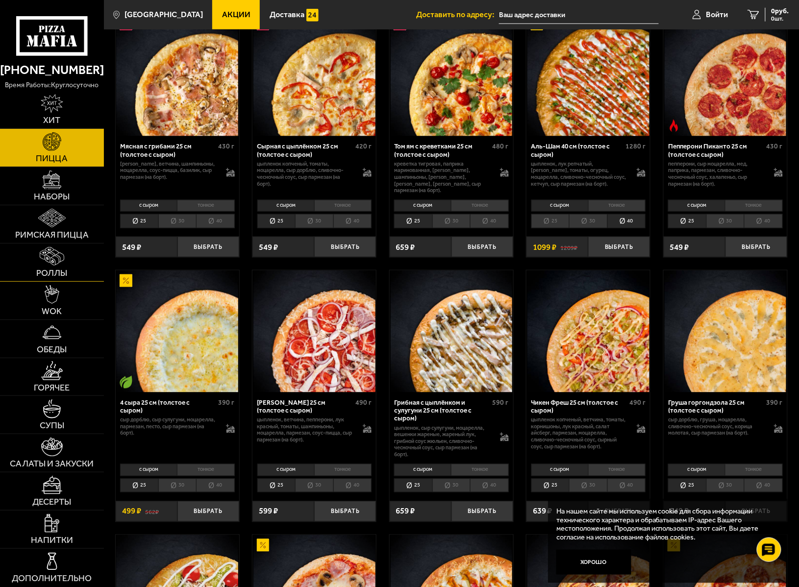
click at [59, 269] on span "Роллы" at bounding box center [51, 273] width 31 height 9
